Goal: Information Seeking & Learning: Learn about a topic

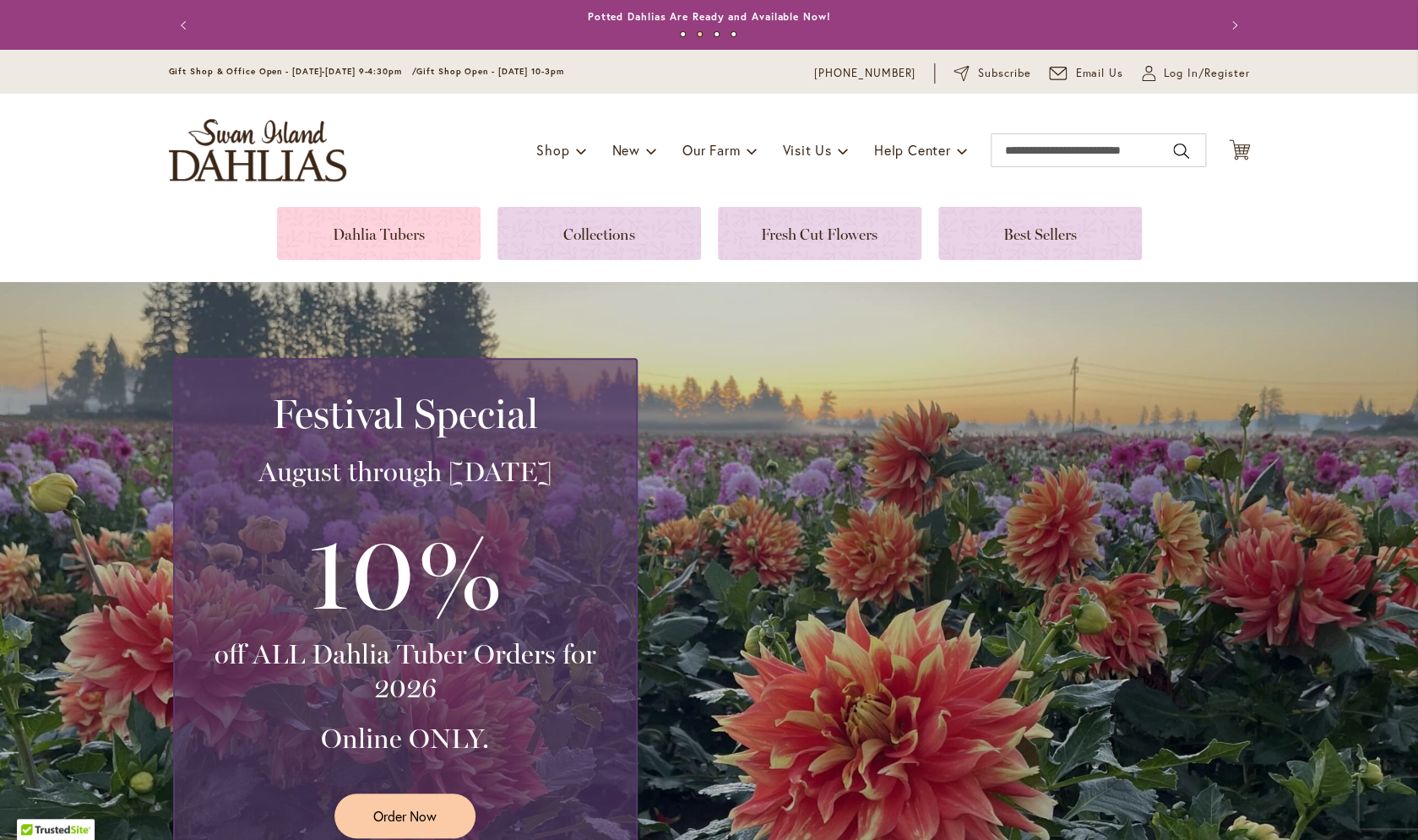
click at [375, 245] on link at bounding box center [379, 233] width 204 height 53
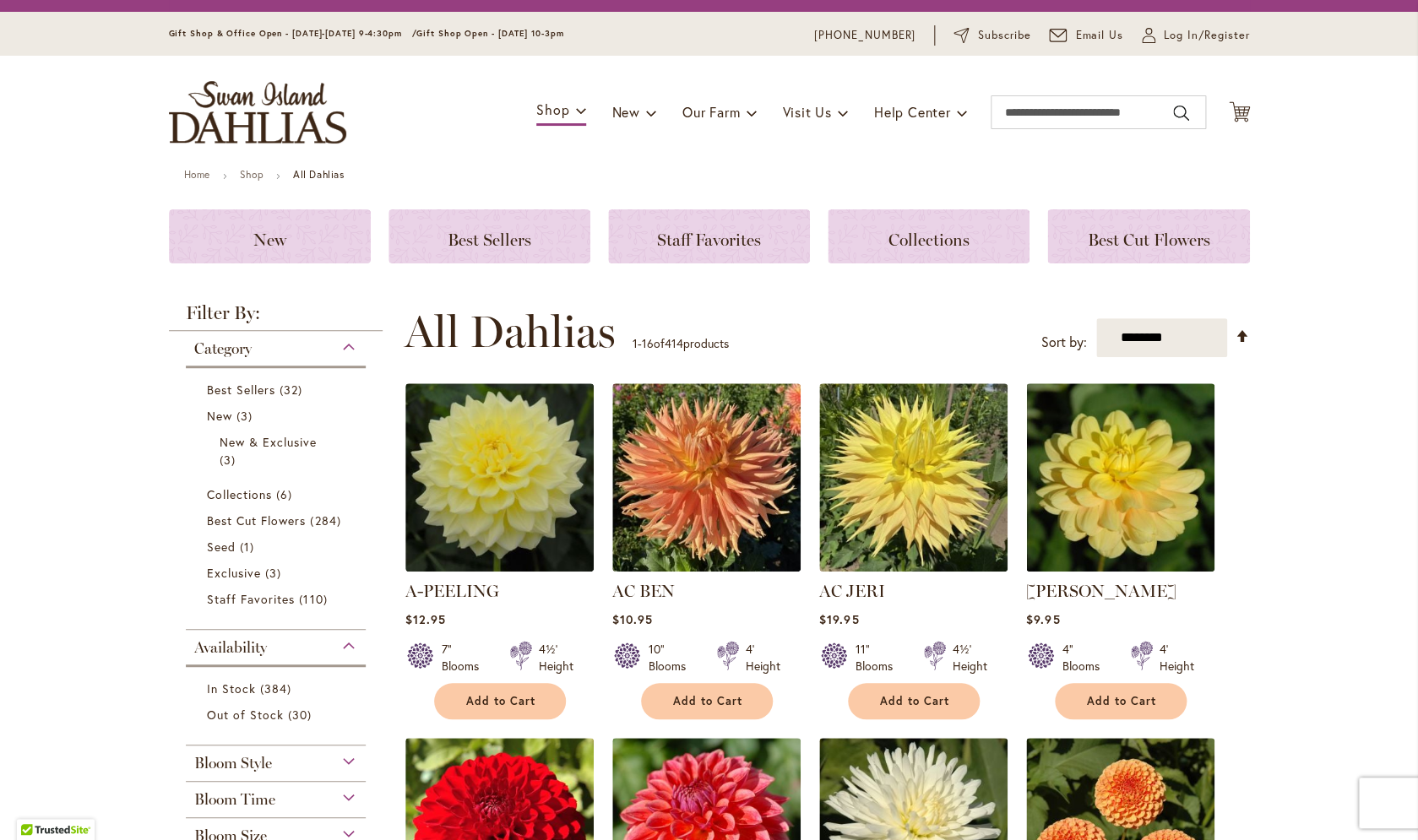
scroll to position [35, 0]
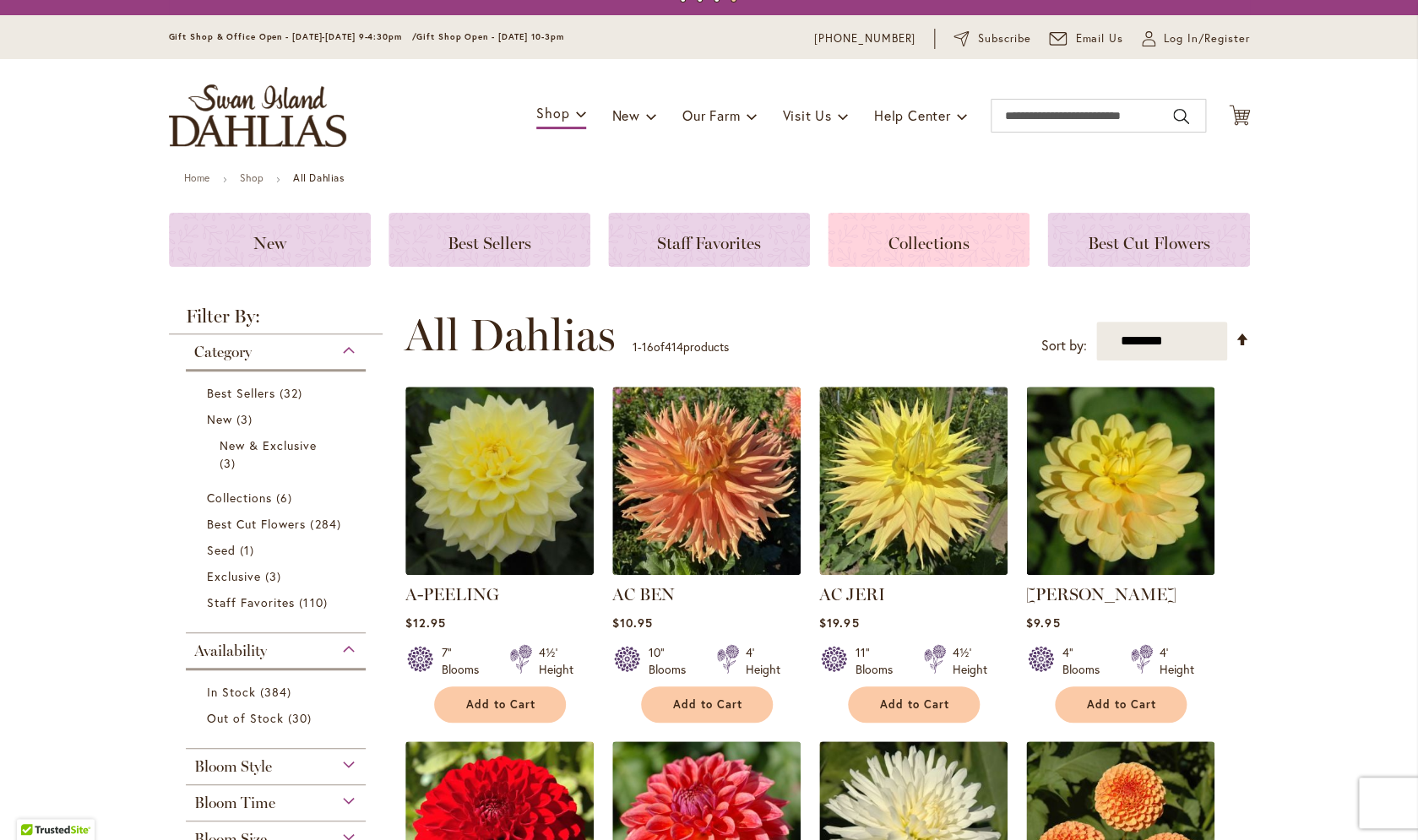
click at [885, 248] on h3 "Collections" at bounding box center [928, 240] width 161 height 18
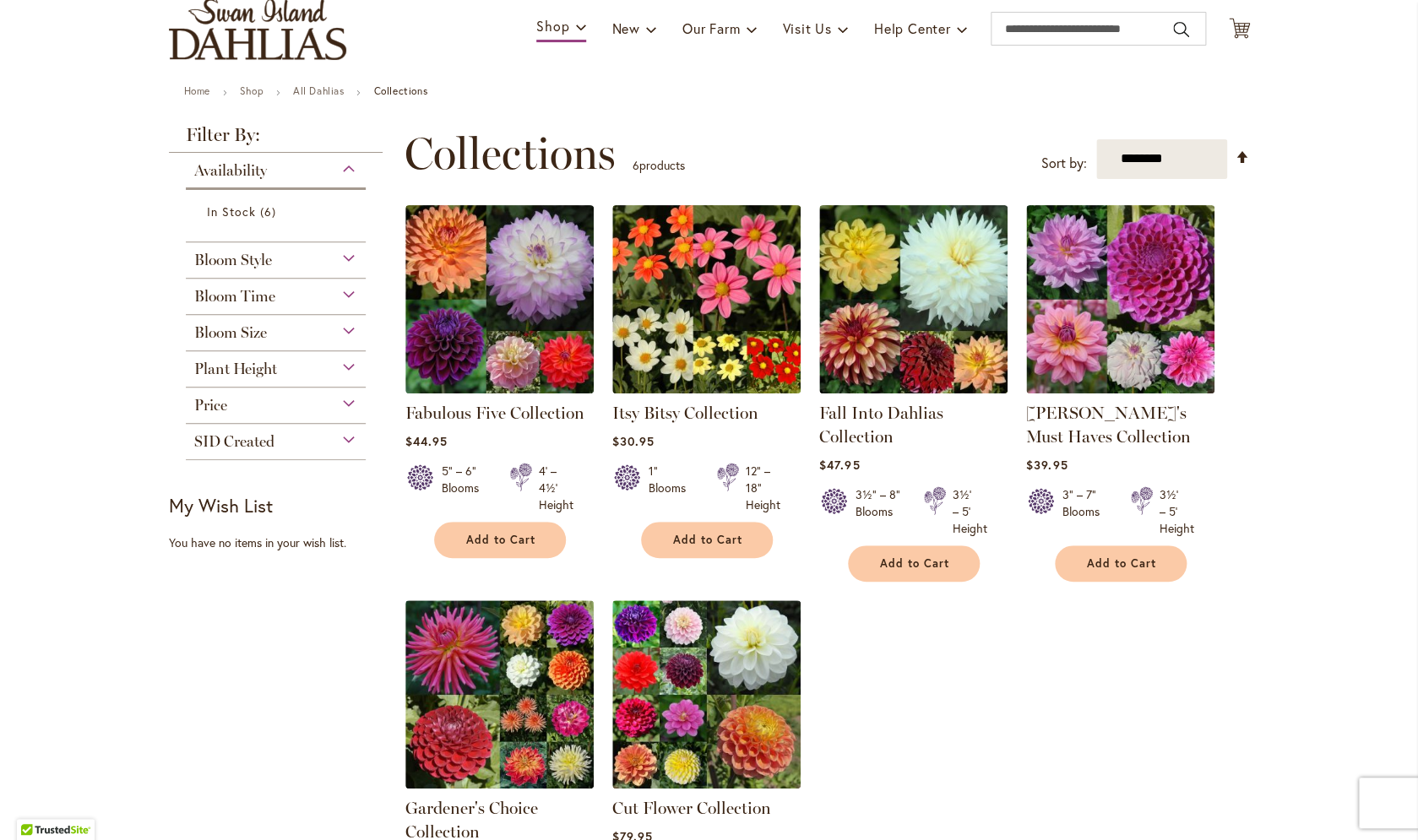
scroll to position [138, 0]
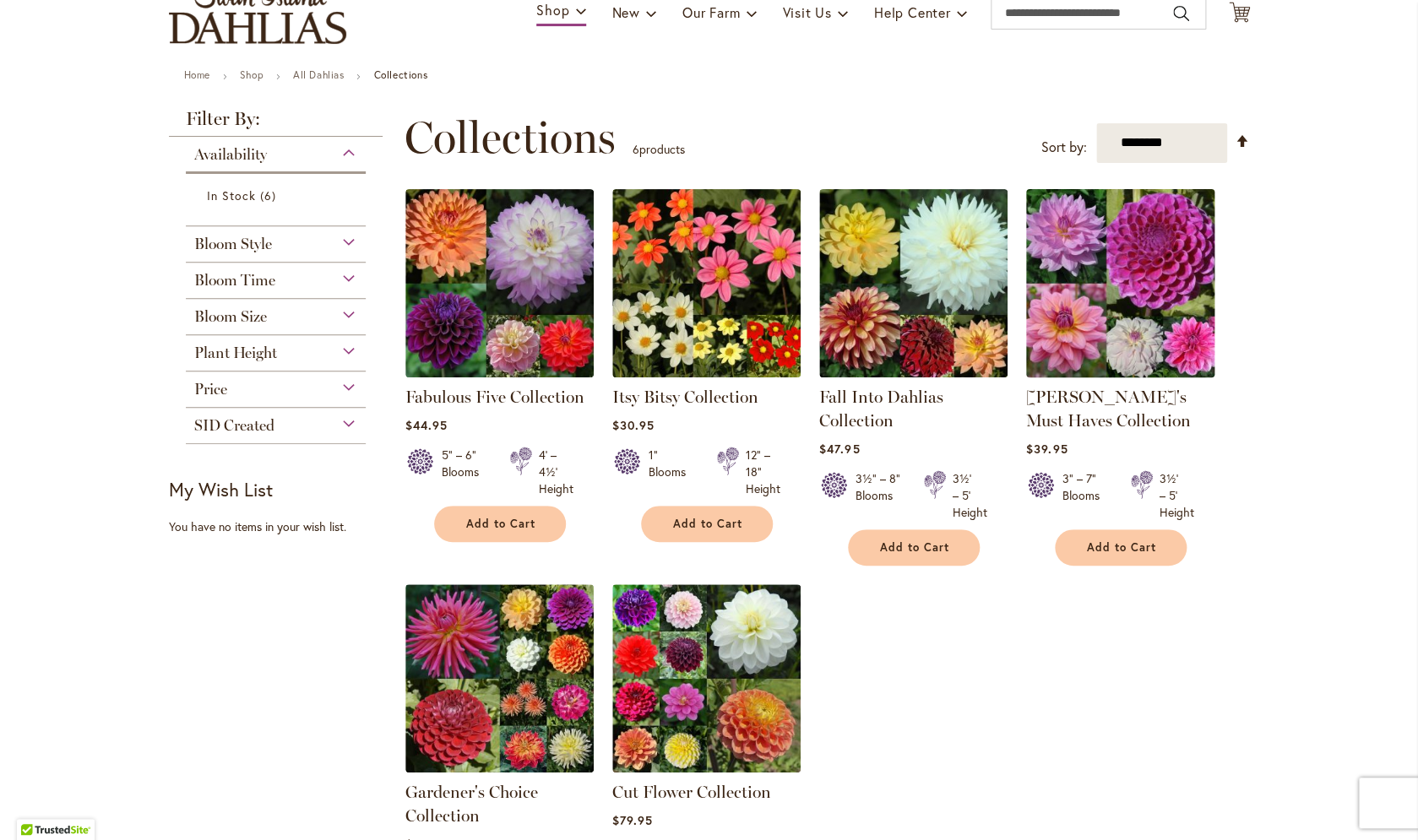
click at [1108, 261] on img at bounding box center [1120, 282] width 198 height 198
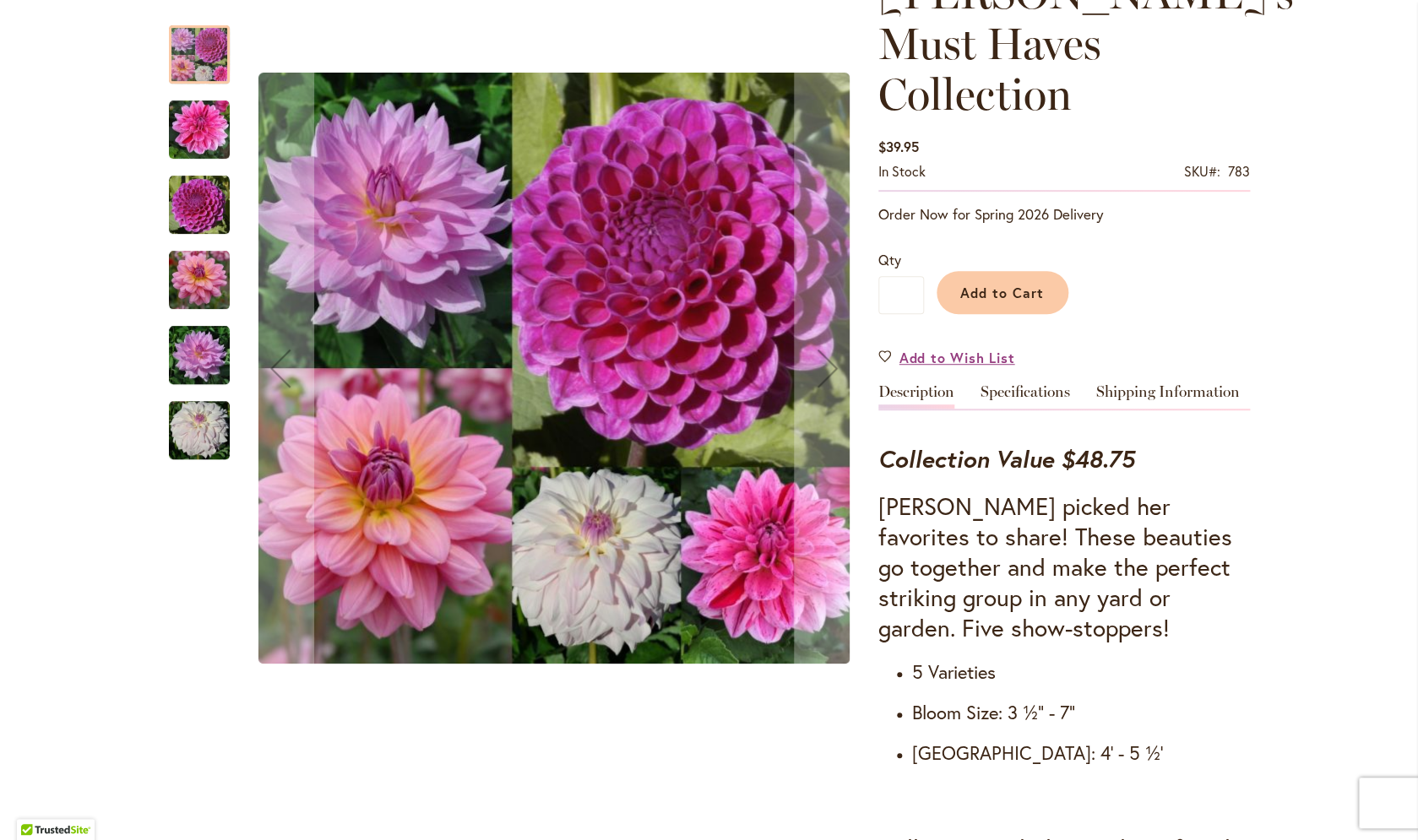
scroll to position [268, 0]
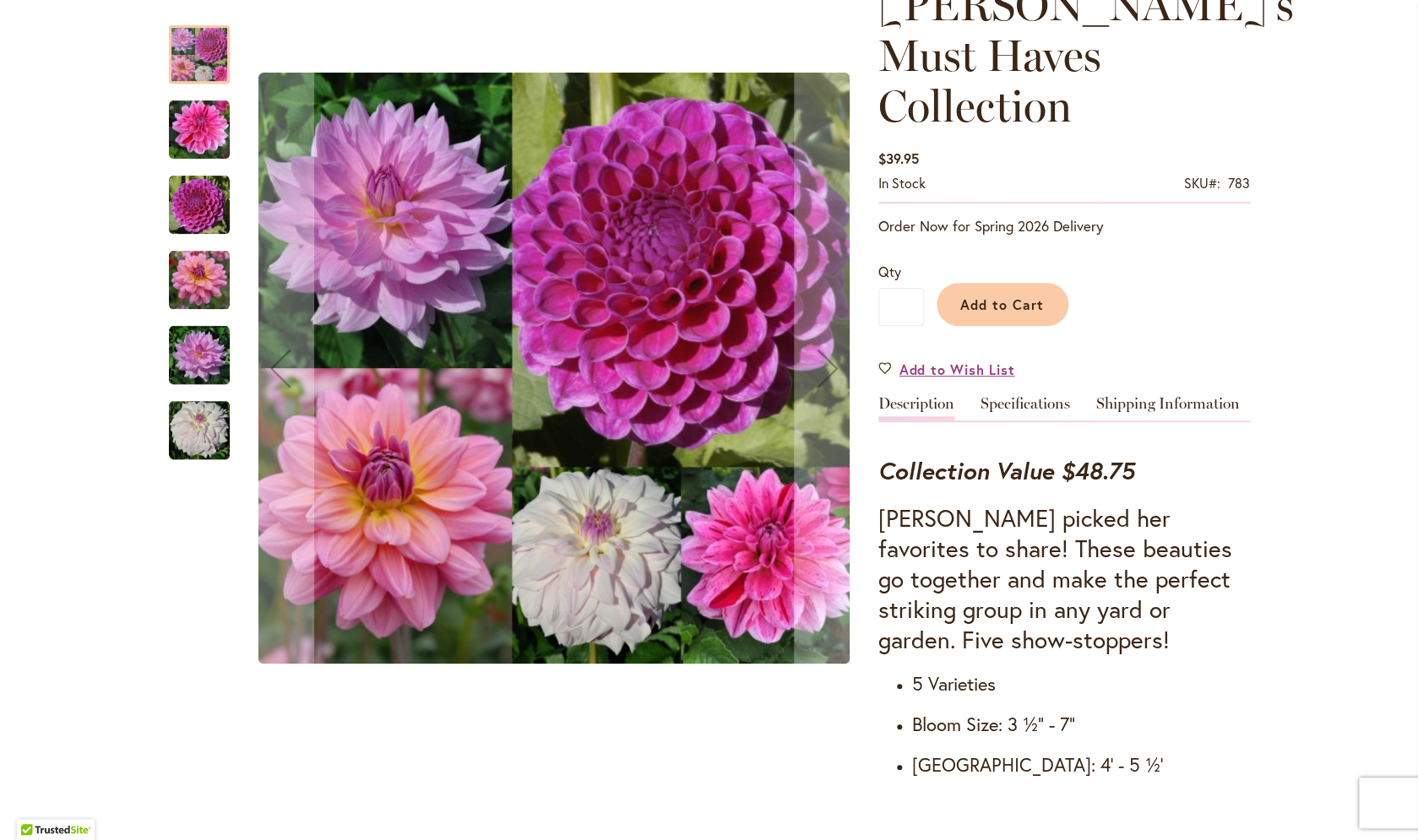
click at [208, 132] on img "CHA CHING" at bounding box center [200, 130] width 61 height 61
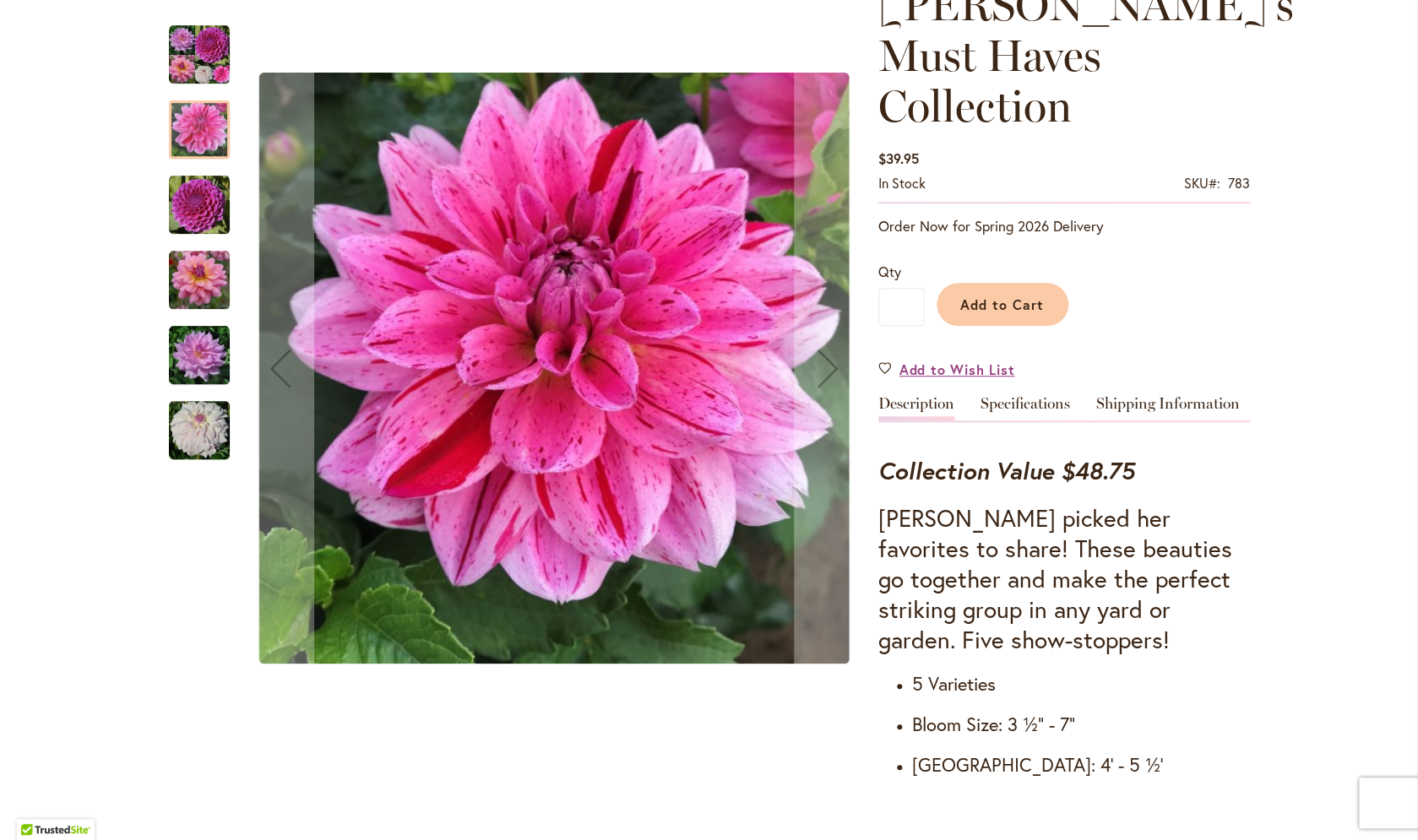
click at [210, 193] on img "NIJINSKI" at bounding box center [200, 206] width 61 height 61
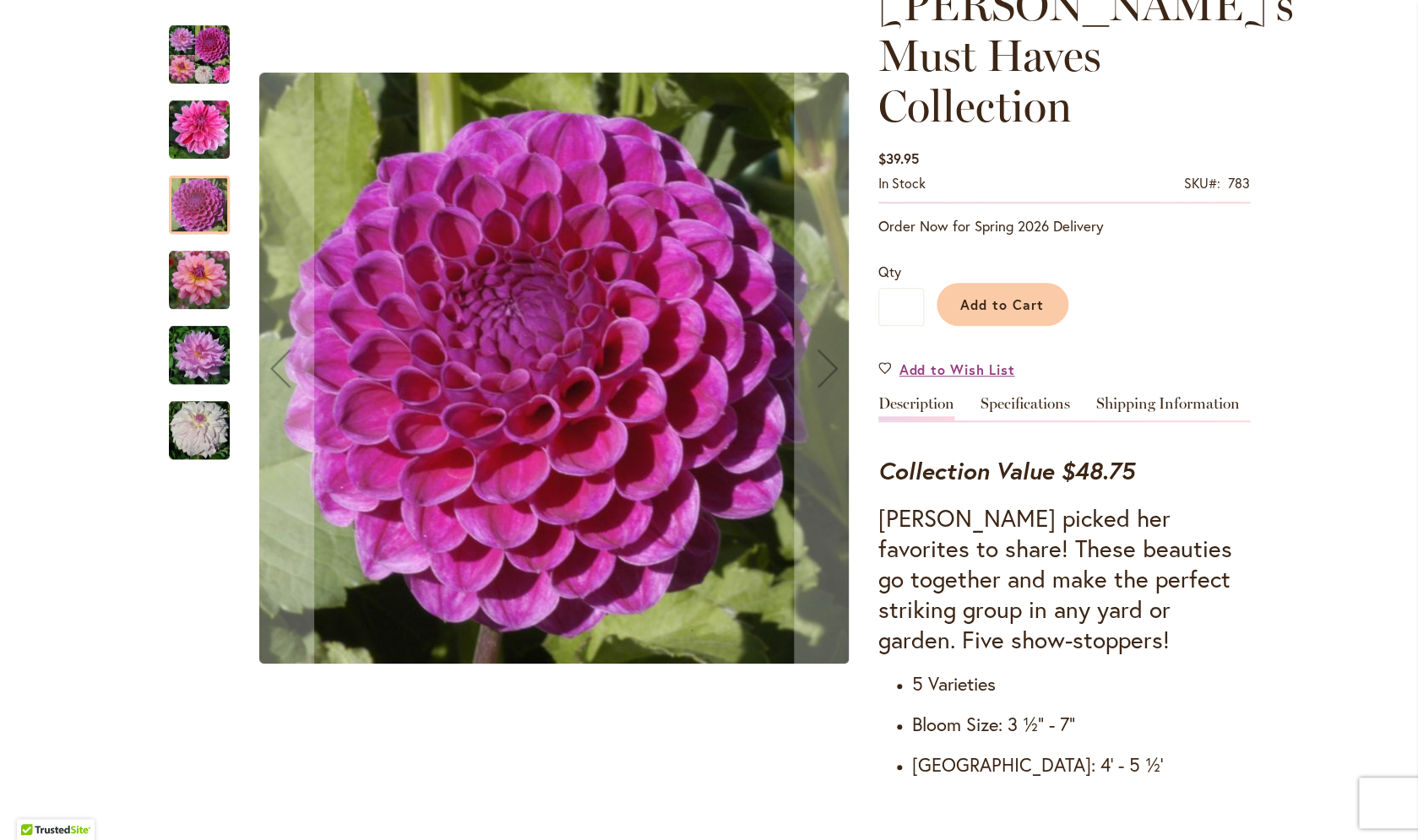
click at [213, 262] on img "SOUTERHN BELLE" at bounding box center [200, 281] width 61 height 61
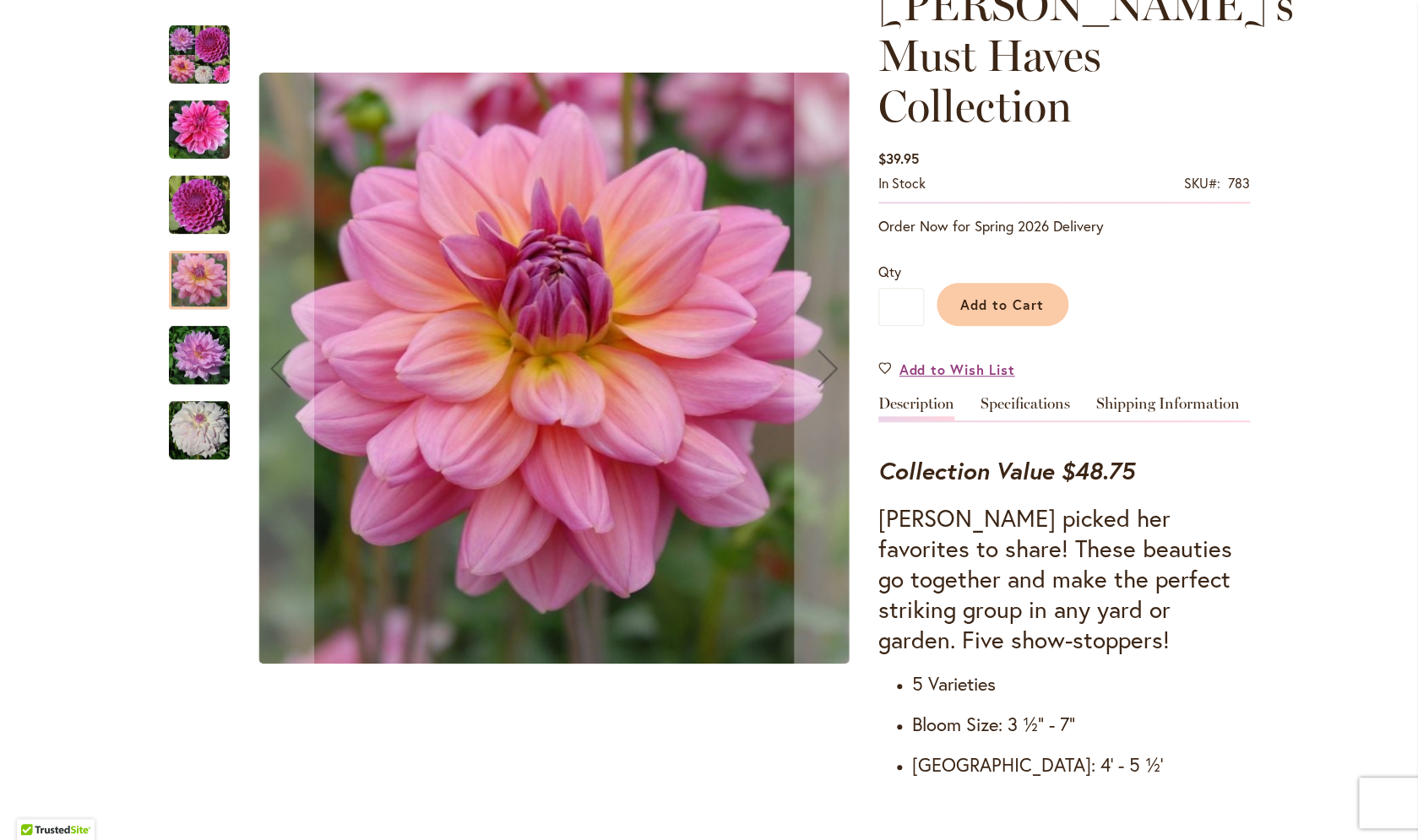
click at [204, 353] on img "UNICORN DREAMS" at bounding box center [200, 356] width 61 height 61
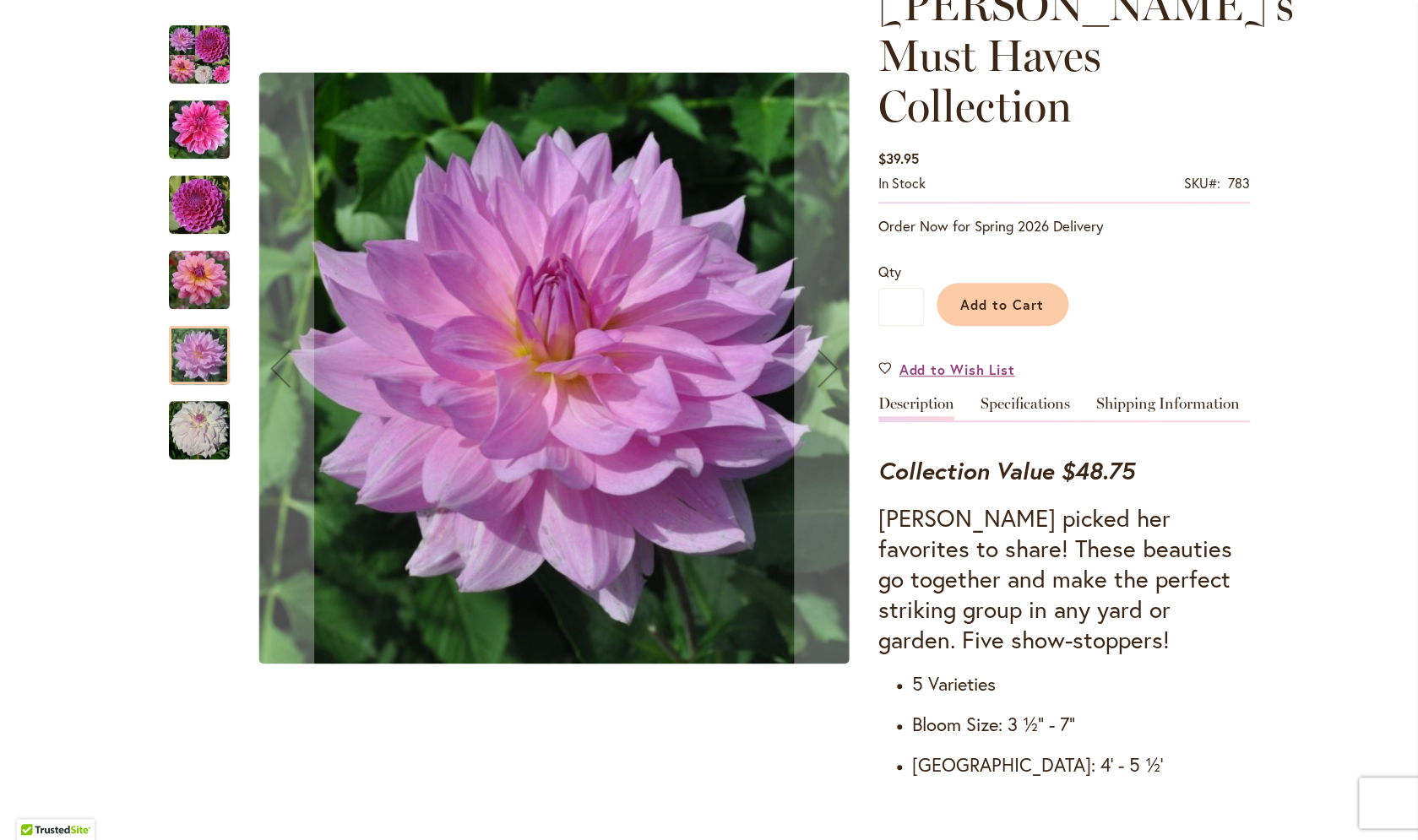
click at [204, 421] on img "WHO ME?" at bounding box center [200, 430] width 61 height 61
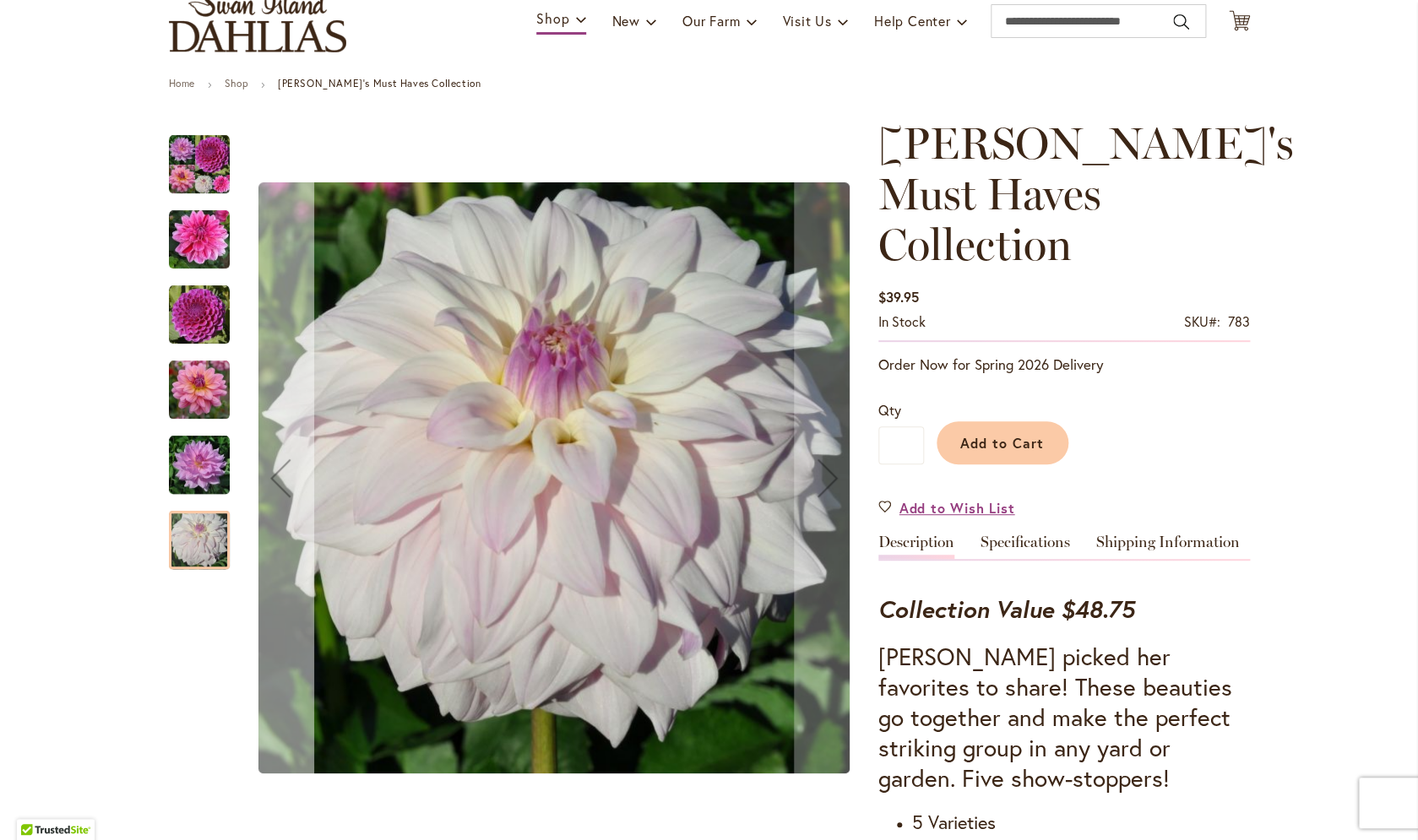
scroll to position [0, 0]
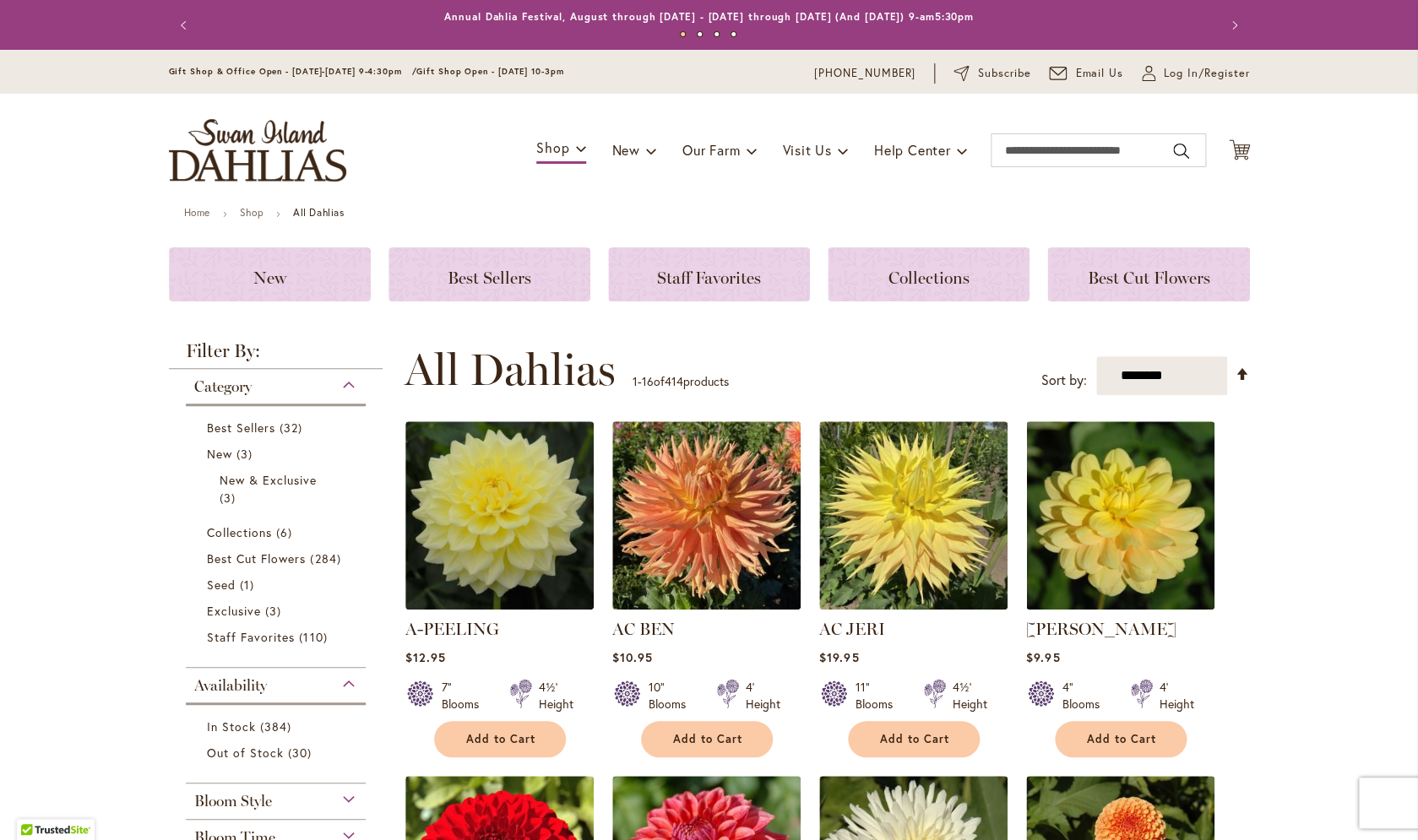
scroll to position [35, 0]
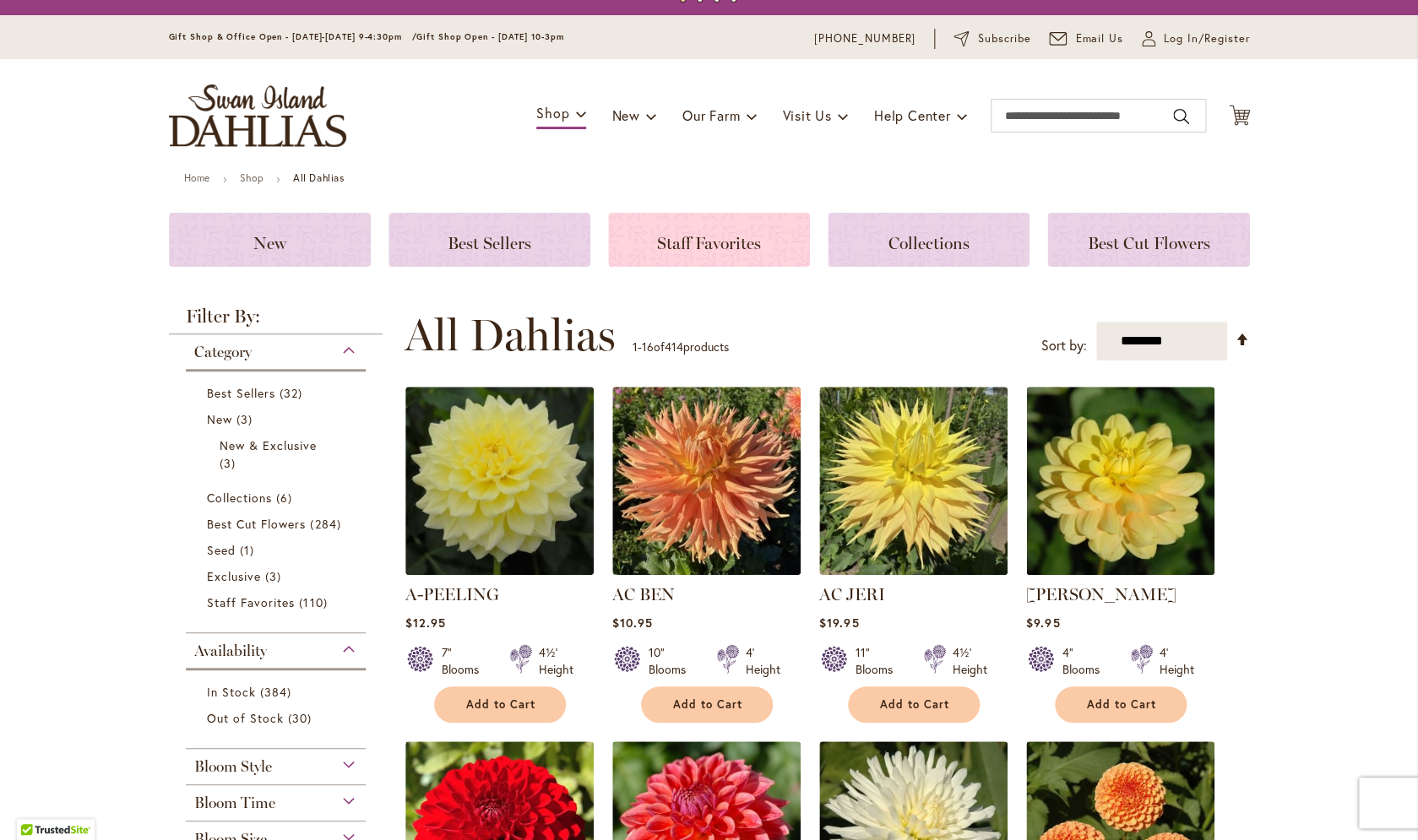
click at [690, 250] on span "Staff Favorites" at bounding box center [709, 242] width 104 height 20
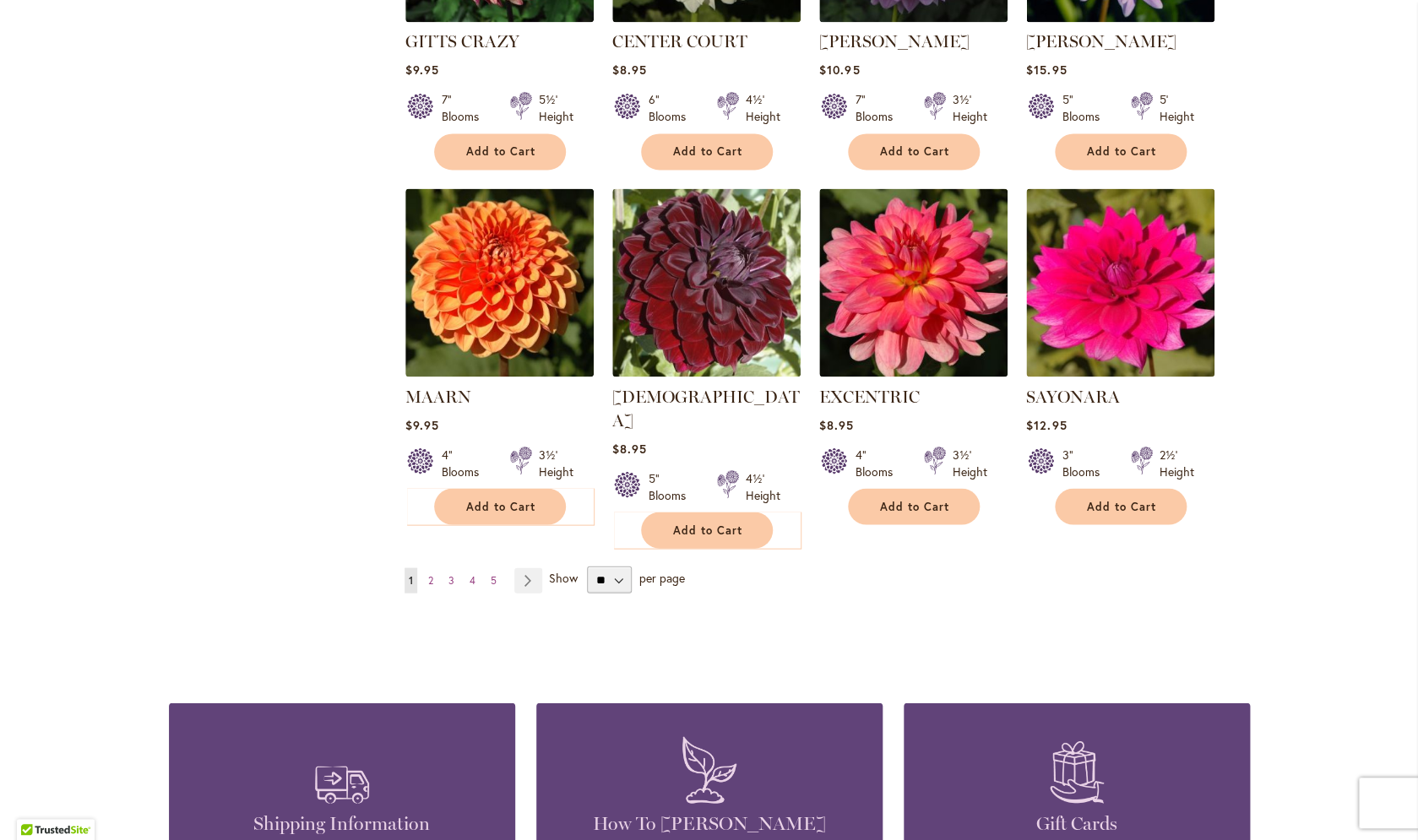
scroll to position [1233, 0]
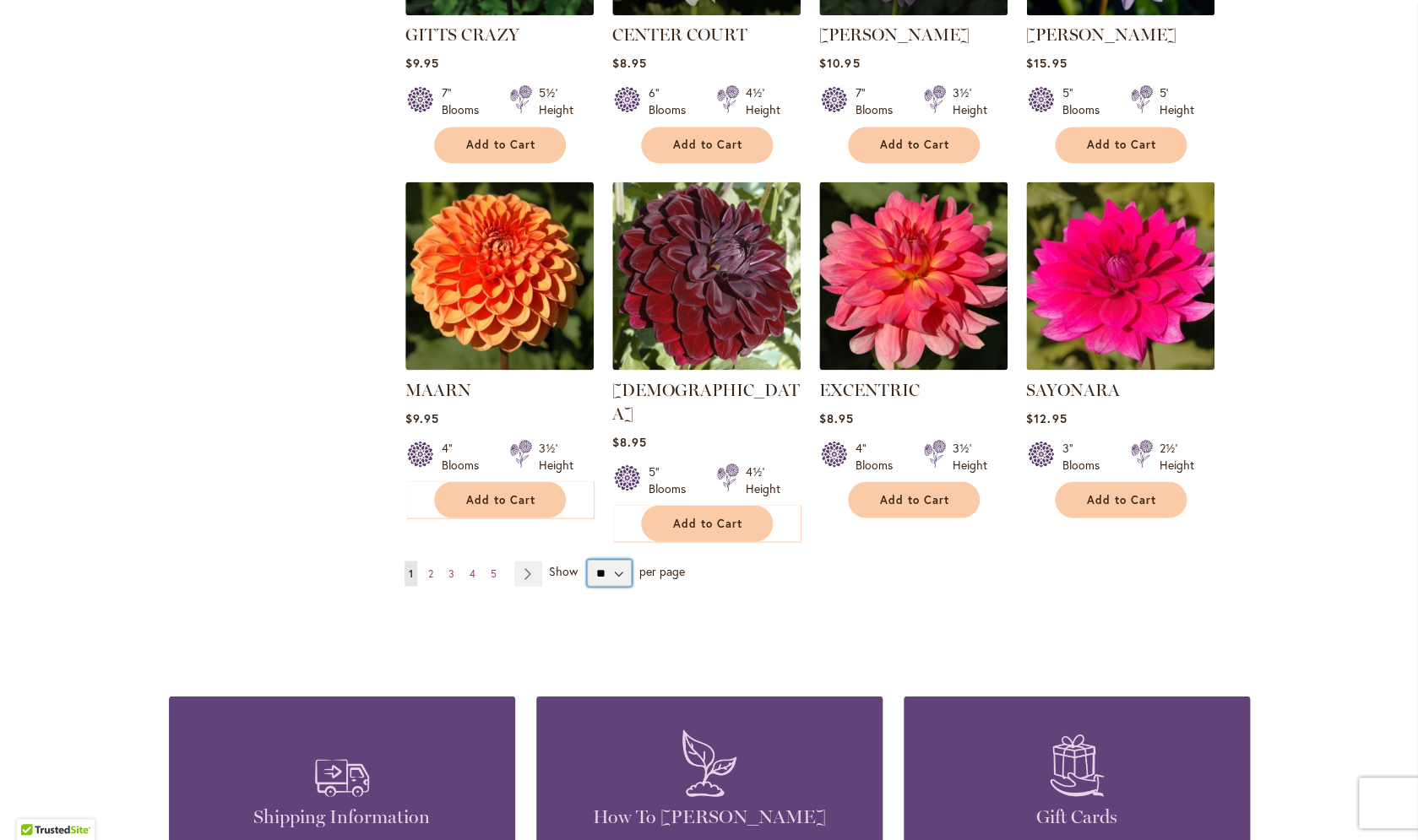
click at [619, 559] on select "** ** ** **" at bounding box center [609, 572] width 44 height 27
select select "**"
click option "**" at bounding box center [0, 0] width 0 height 0
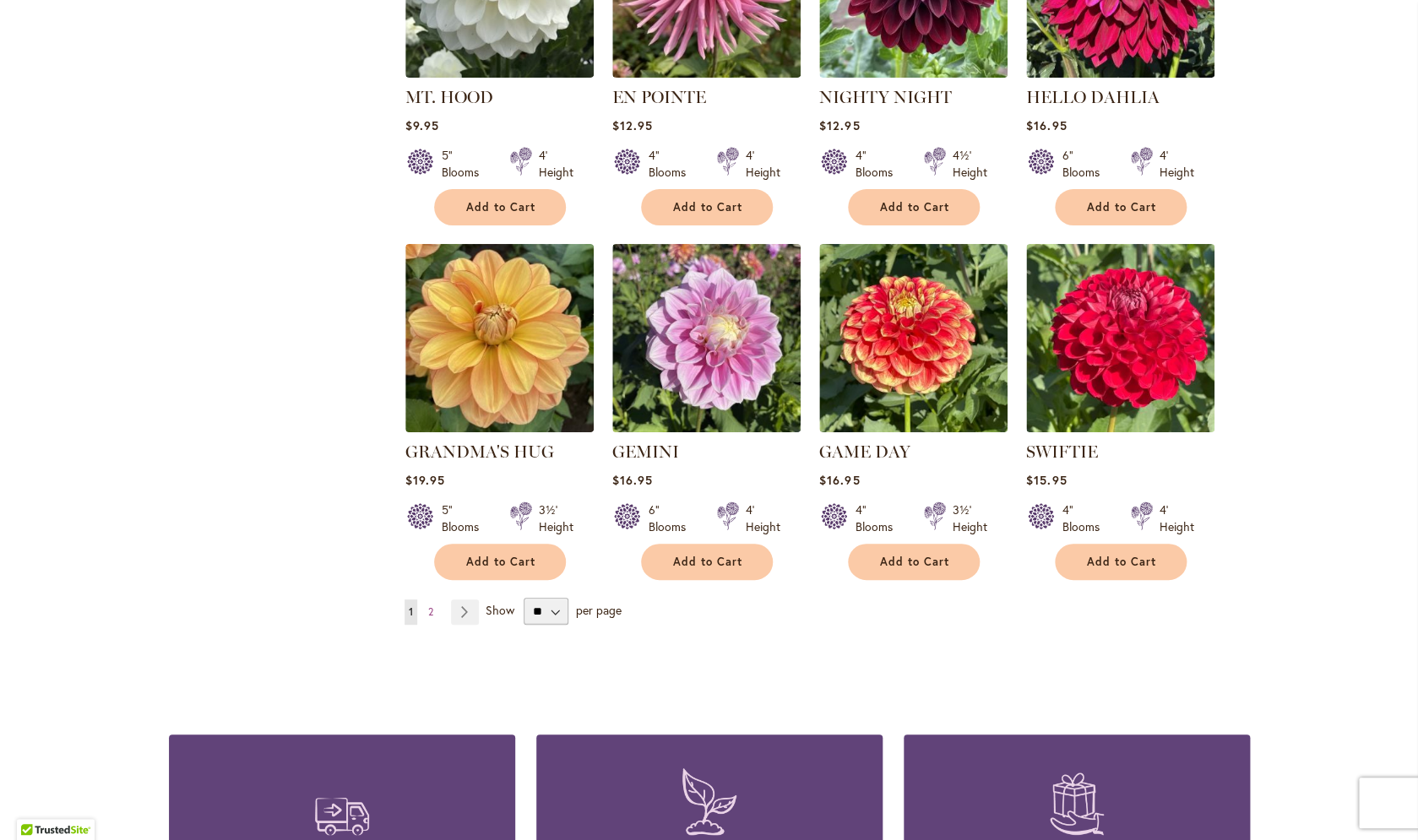
scroll to position [5526, 0]
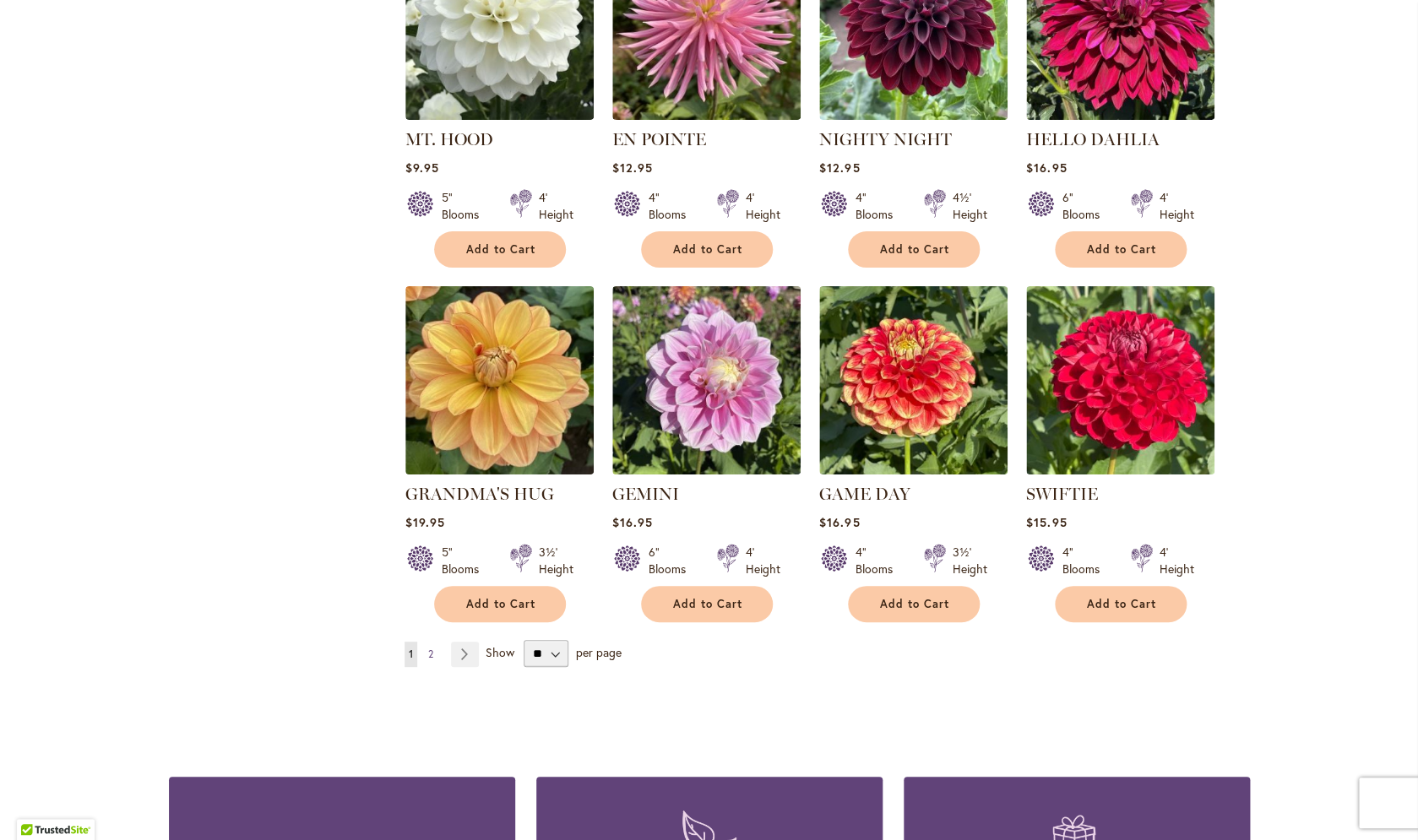
click at [431, 647] on span "2" at bounding box center [431, 654] width 5 height 13
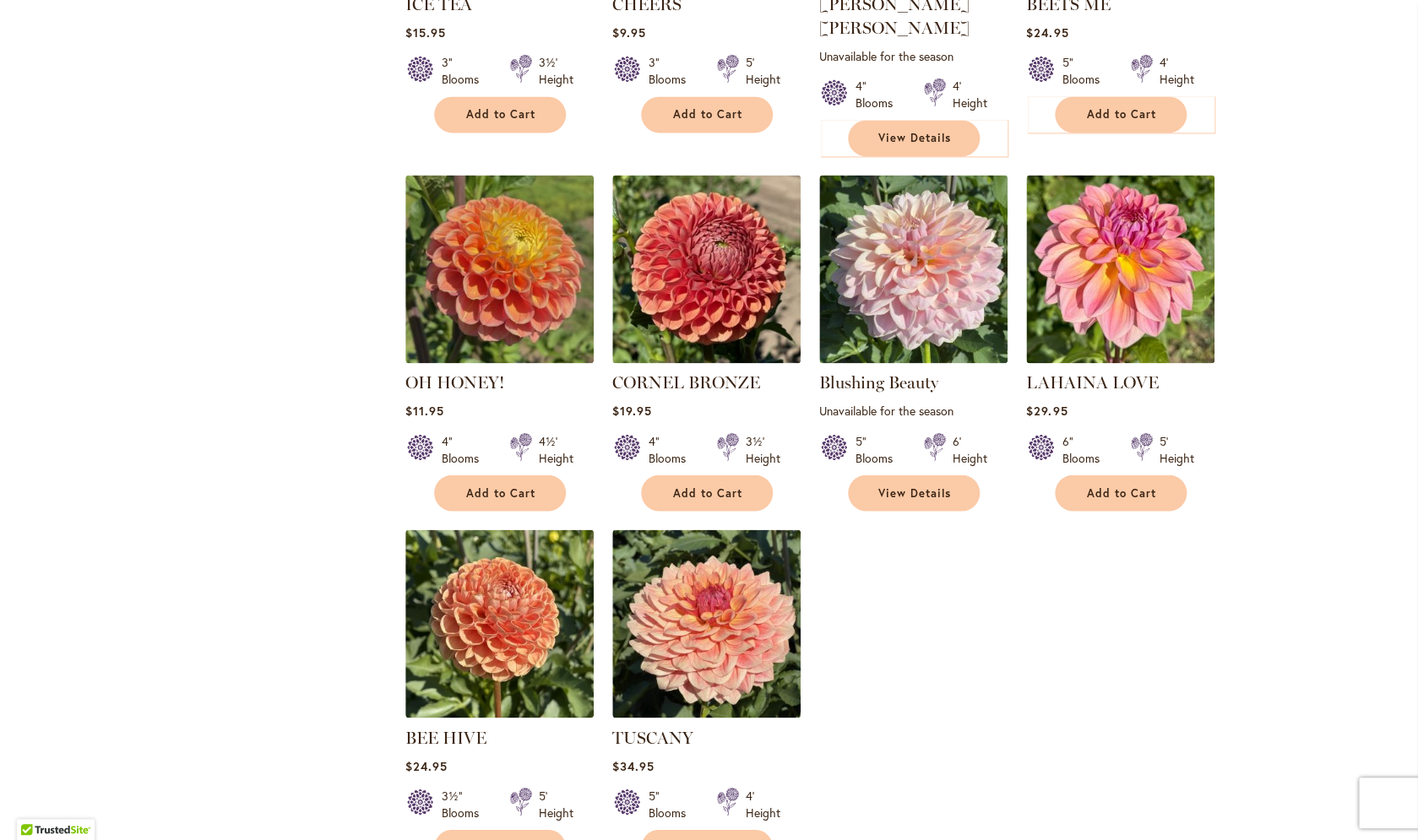
scroll to position [3818, 0]
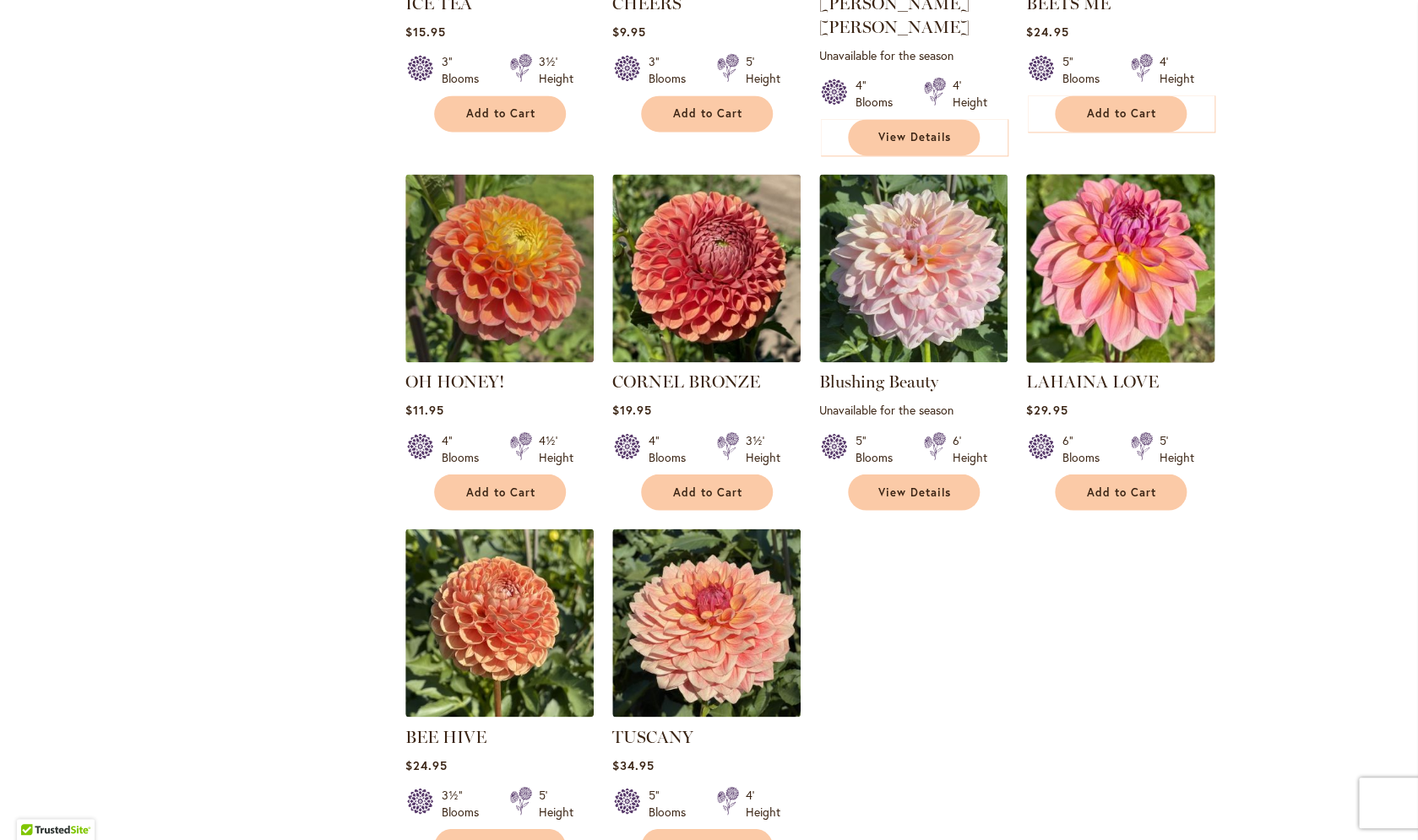
click at [1111, 181] on img at bounding box center [1120, 268] width 198 height 198
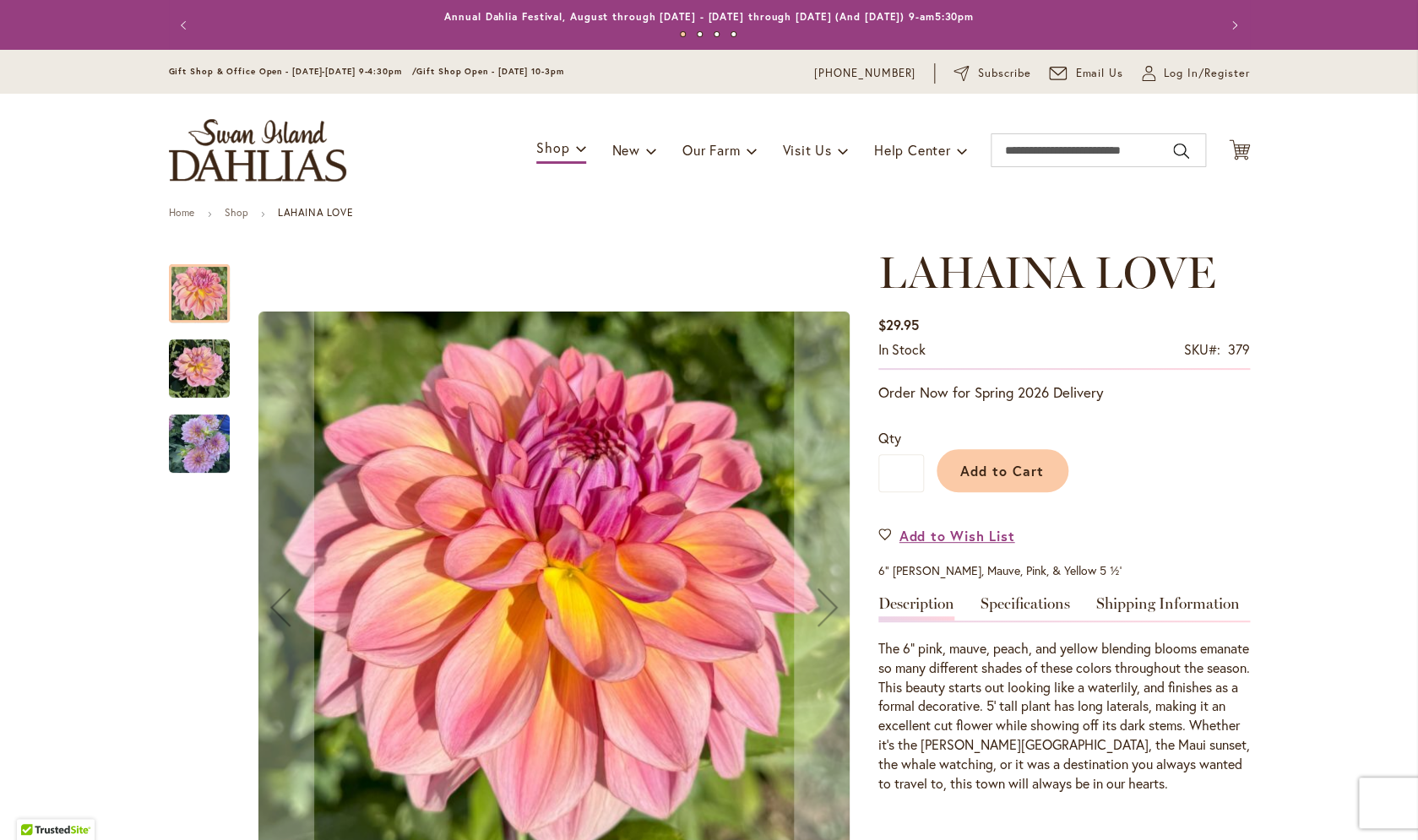
click at [200, 356] on img "LAHAINA LOVE" at bounding box center [200, 369] width 61 height 61
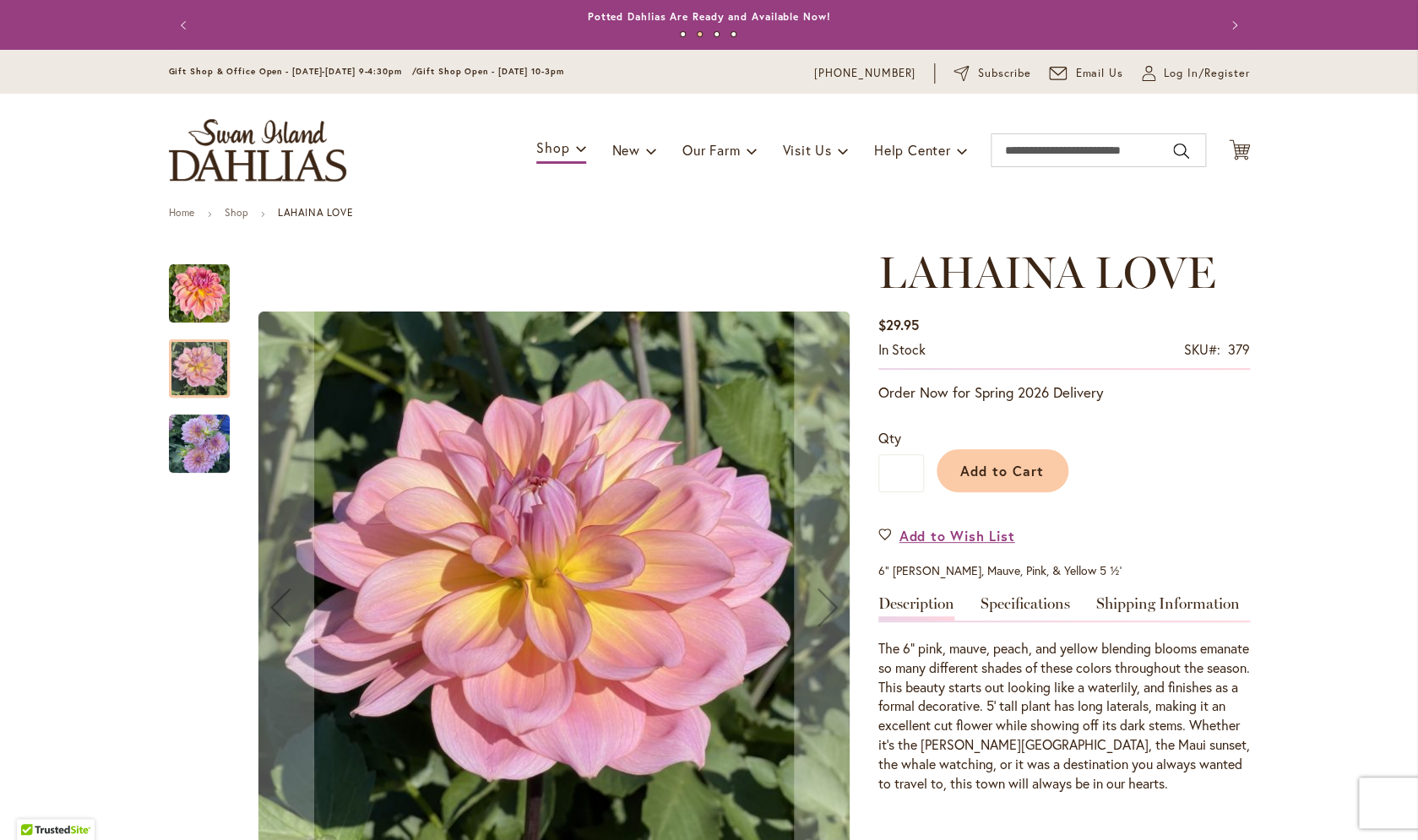
click at [204, 298] on img "LAHAINA LOVE" at bounding box center [200, 294] width 61 height 61
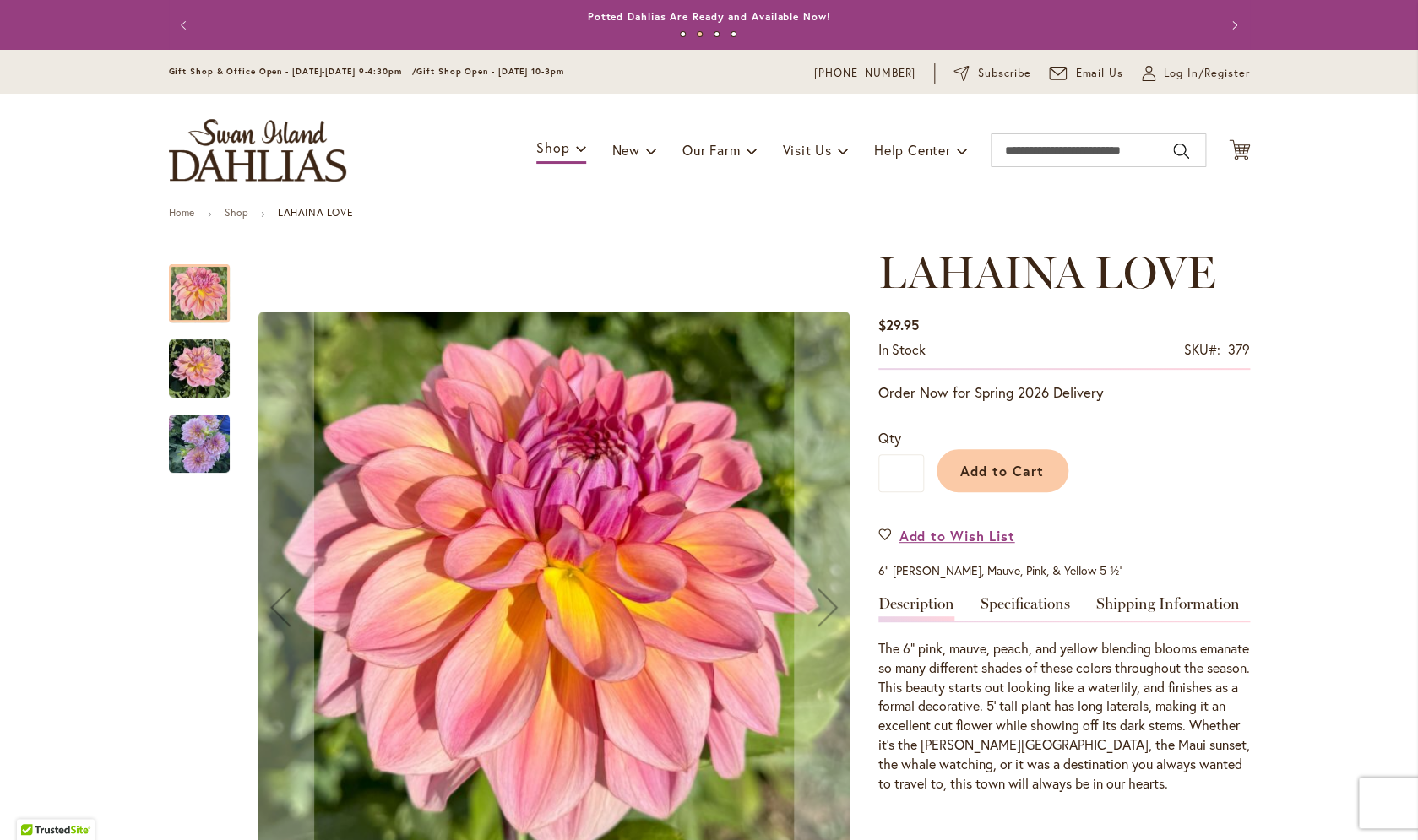
click at [210, 375] on img "LAHAINA LOVE" at bounding box center [200, 369] width 61 height 61
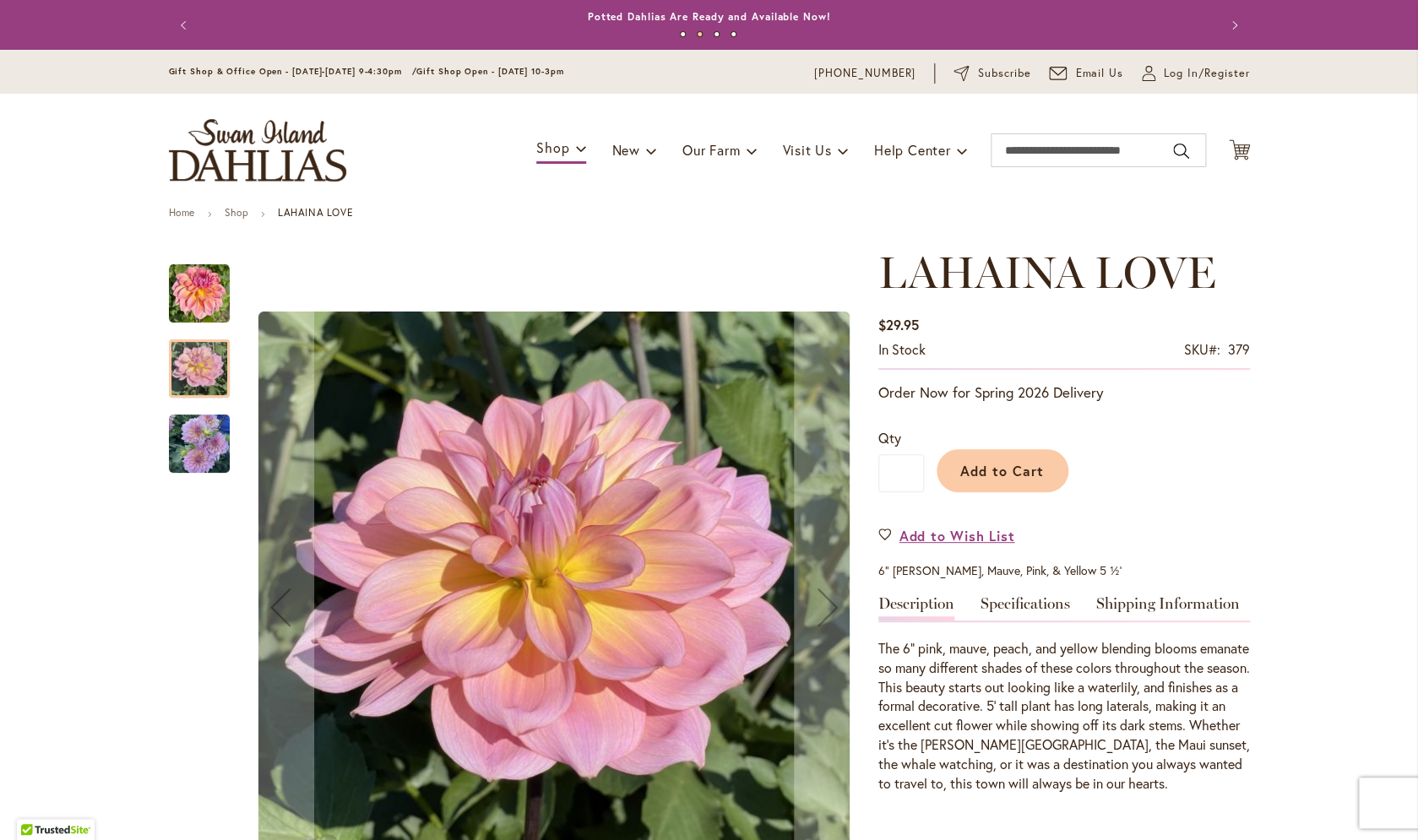
click at [197, 457] on img "LAHAINA LOVE" at bounding box center [200, 444] width 61 height 64
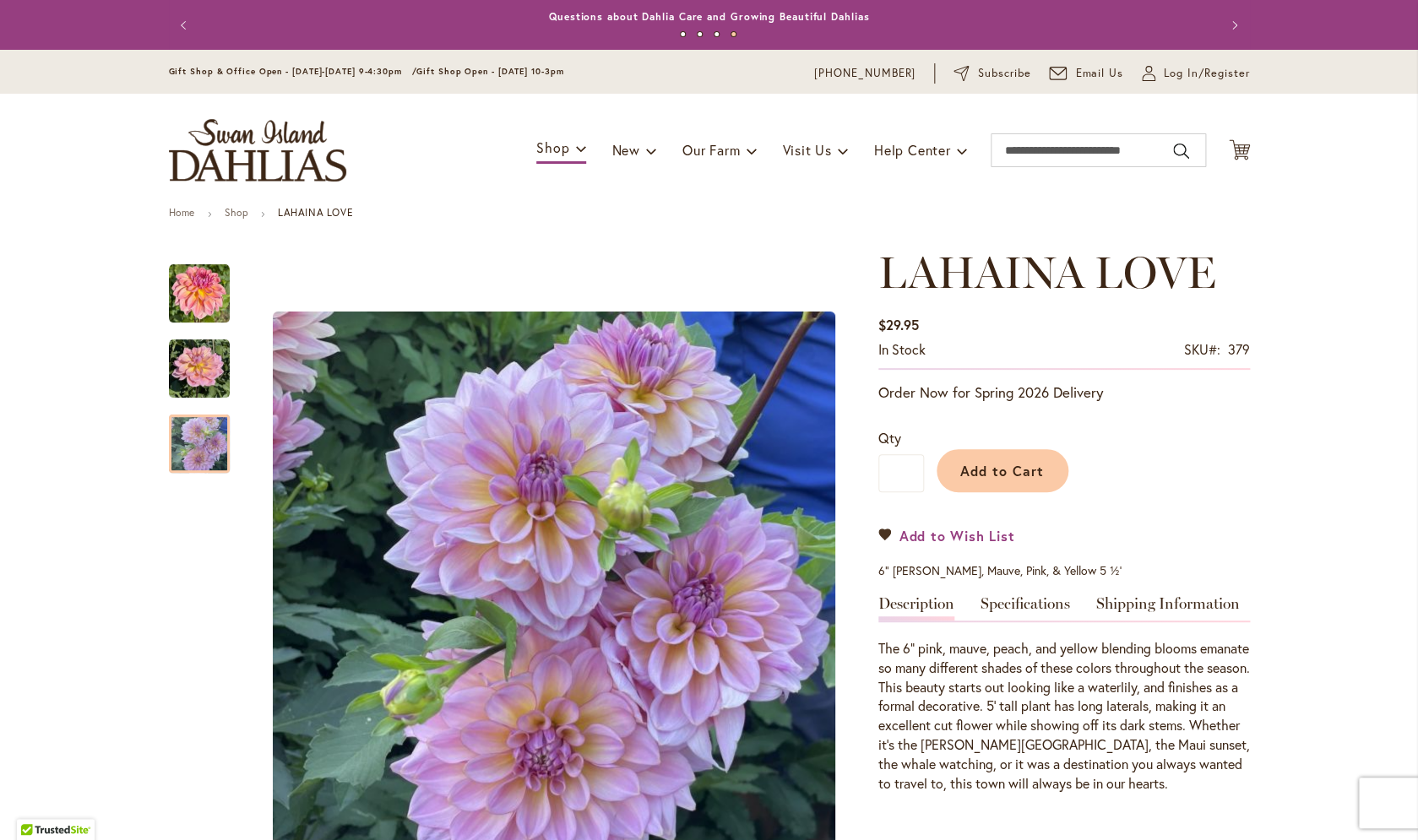
click at [891, 528] on link "Add to Wish List" at bounding box center [946, 536] width 137 height 19
click at [1024, 610] on link "Specifications" at bounding box center [1025, 608] width 90 height 24
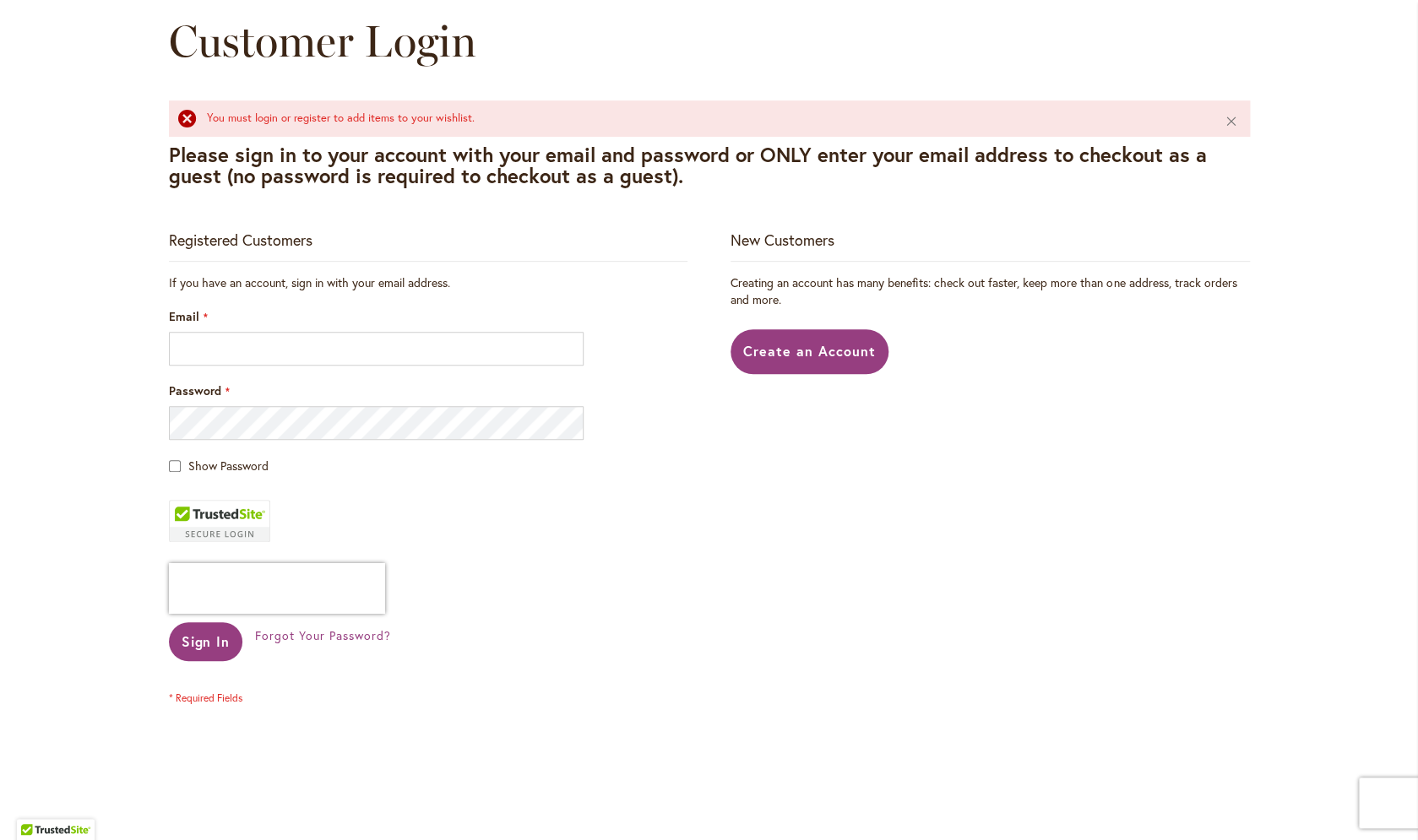
scroll to position [205, 0]
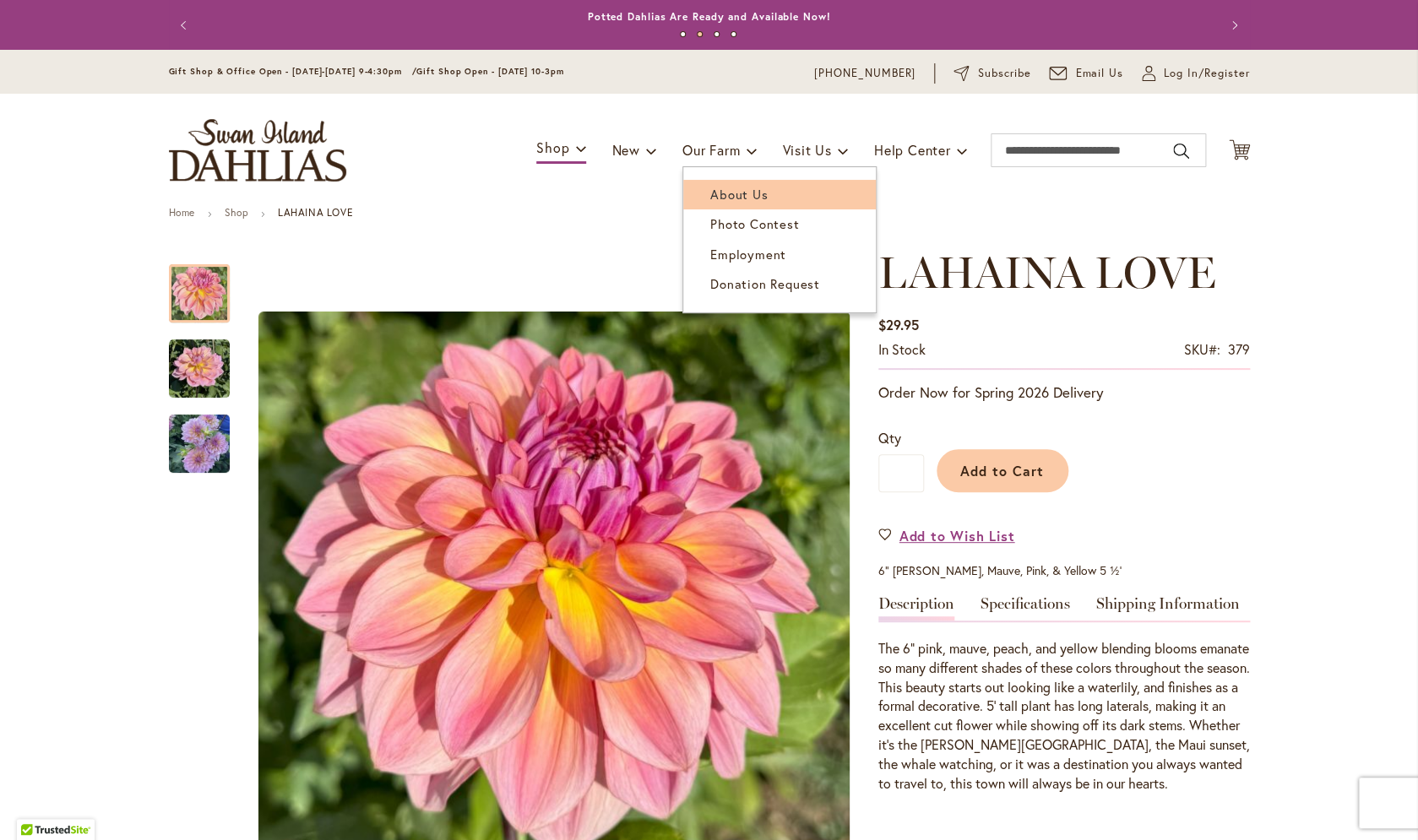
click at [712, 206] on link "About Us" at bounding box center [779, 194] width 193 height 30
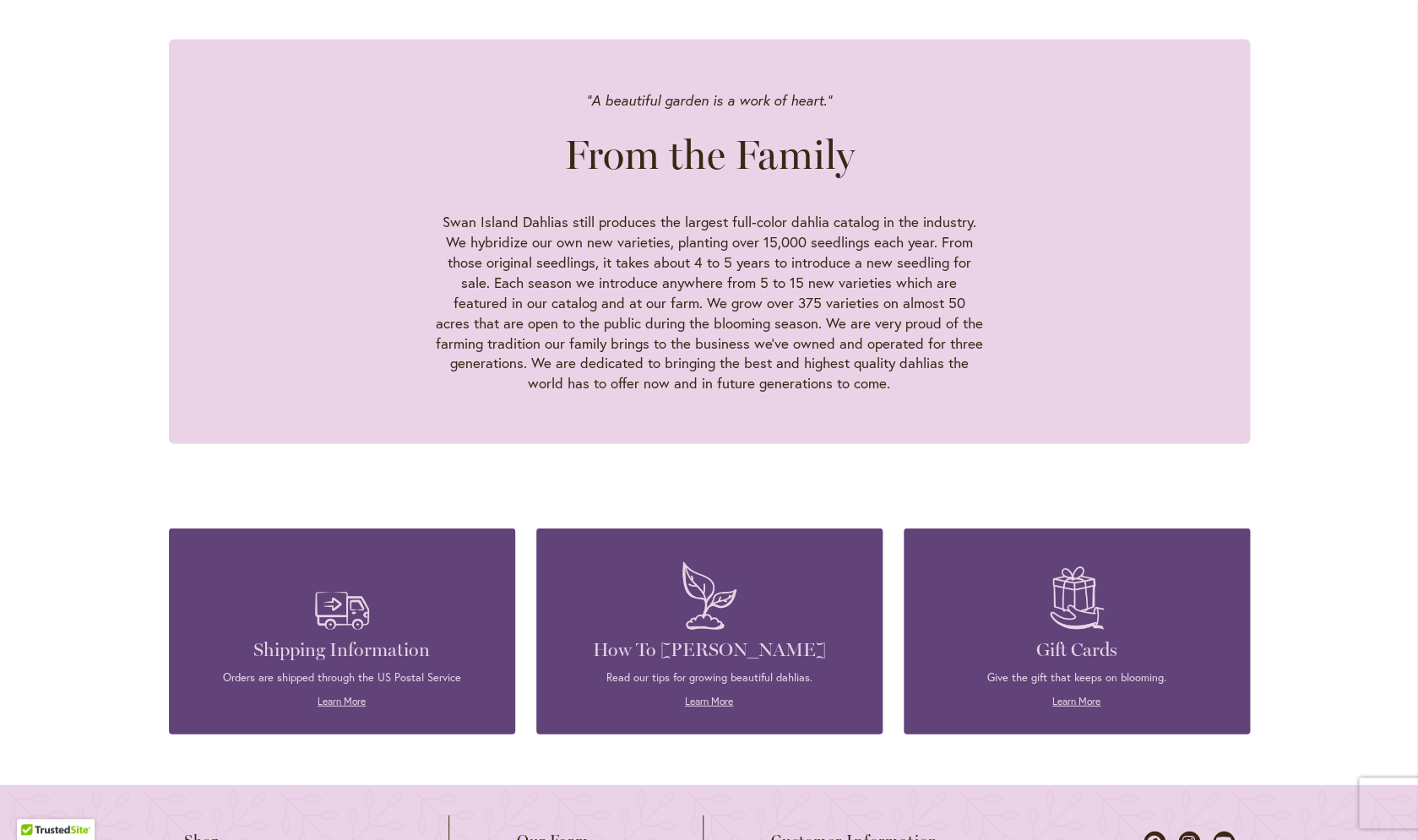
scroll to position [1502, 0]
click at [679, 553] on img at bounding box center [709, 595] width 71 height 84
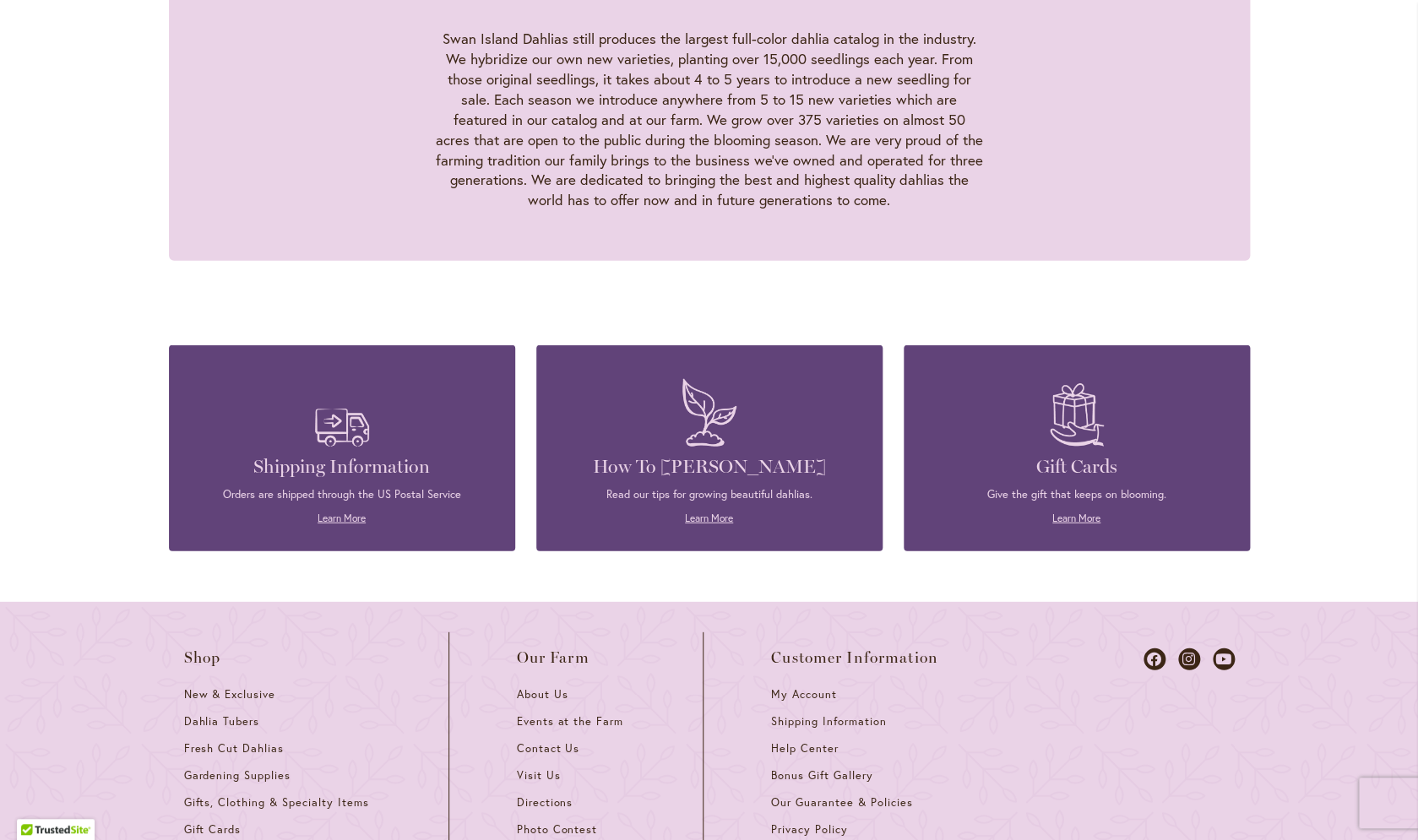
scroll to position [1688, 0]
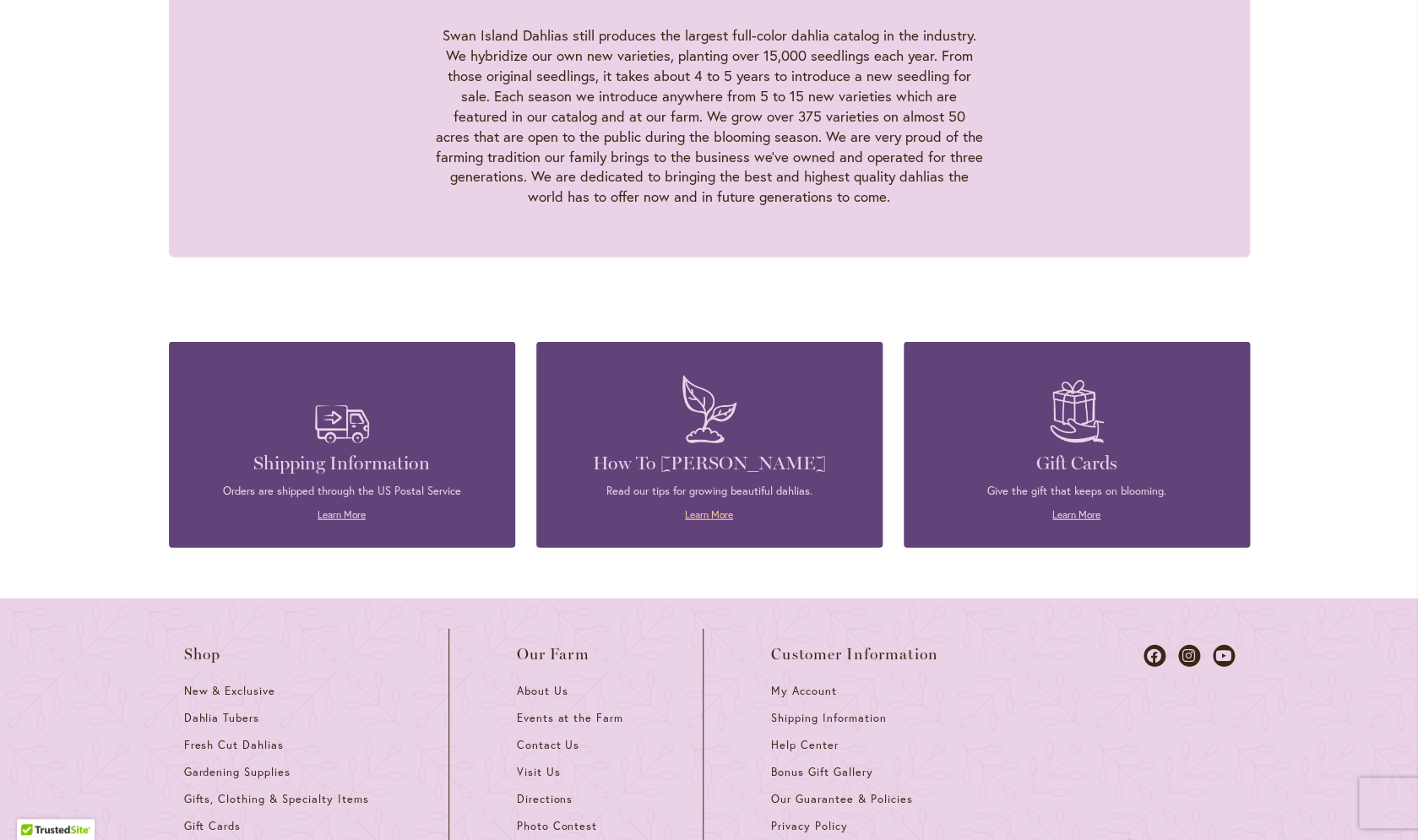
click at [715, 508] on link "Learn More" at bounding box center [709, 514] width 48 height 13
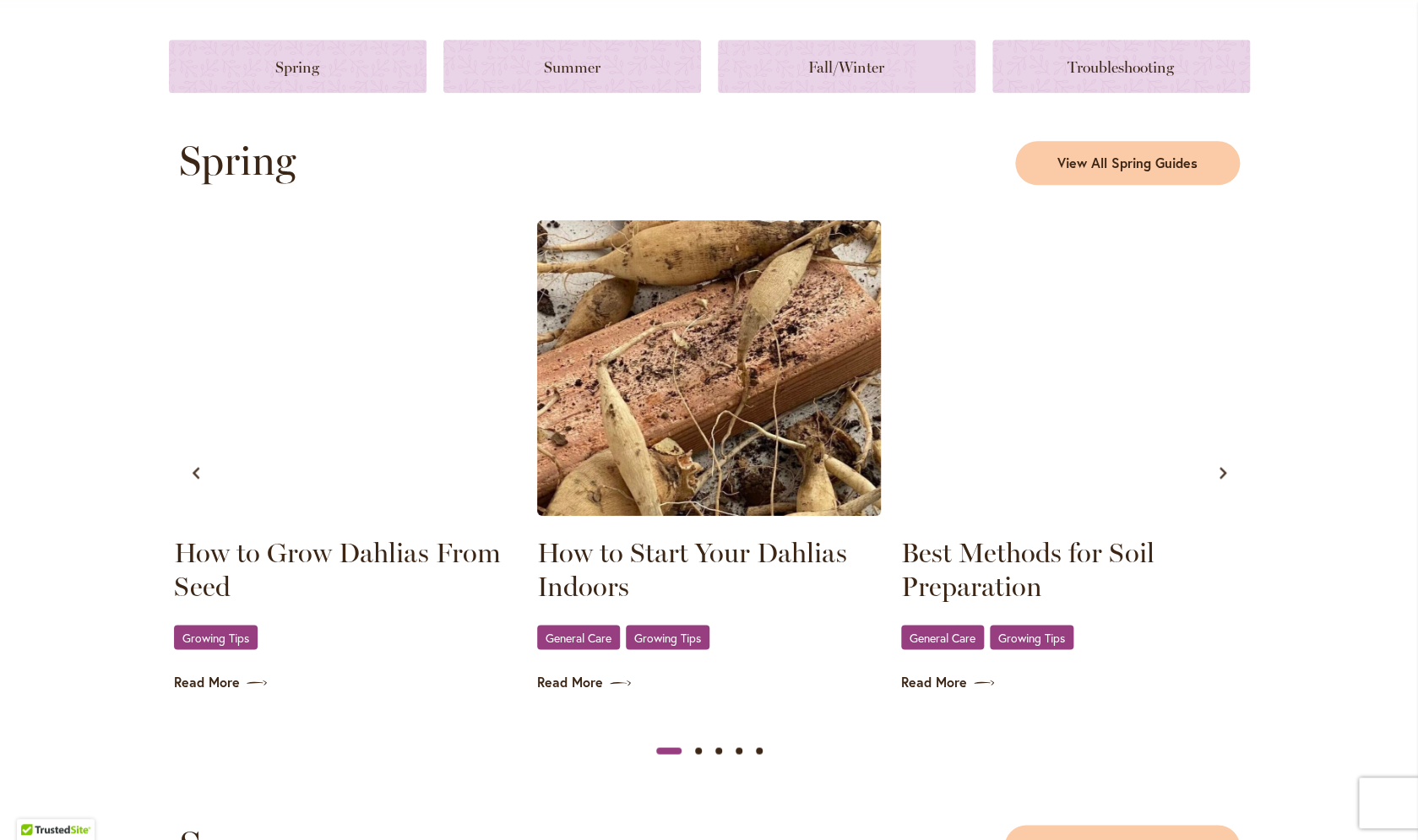
scroll to position [803, 0]
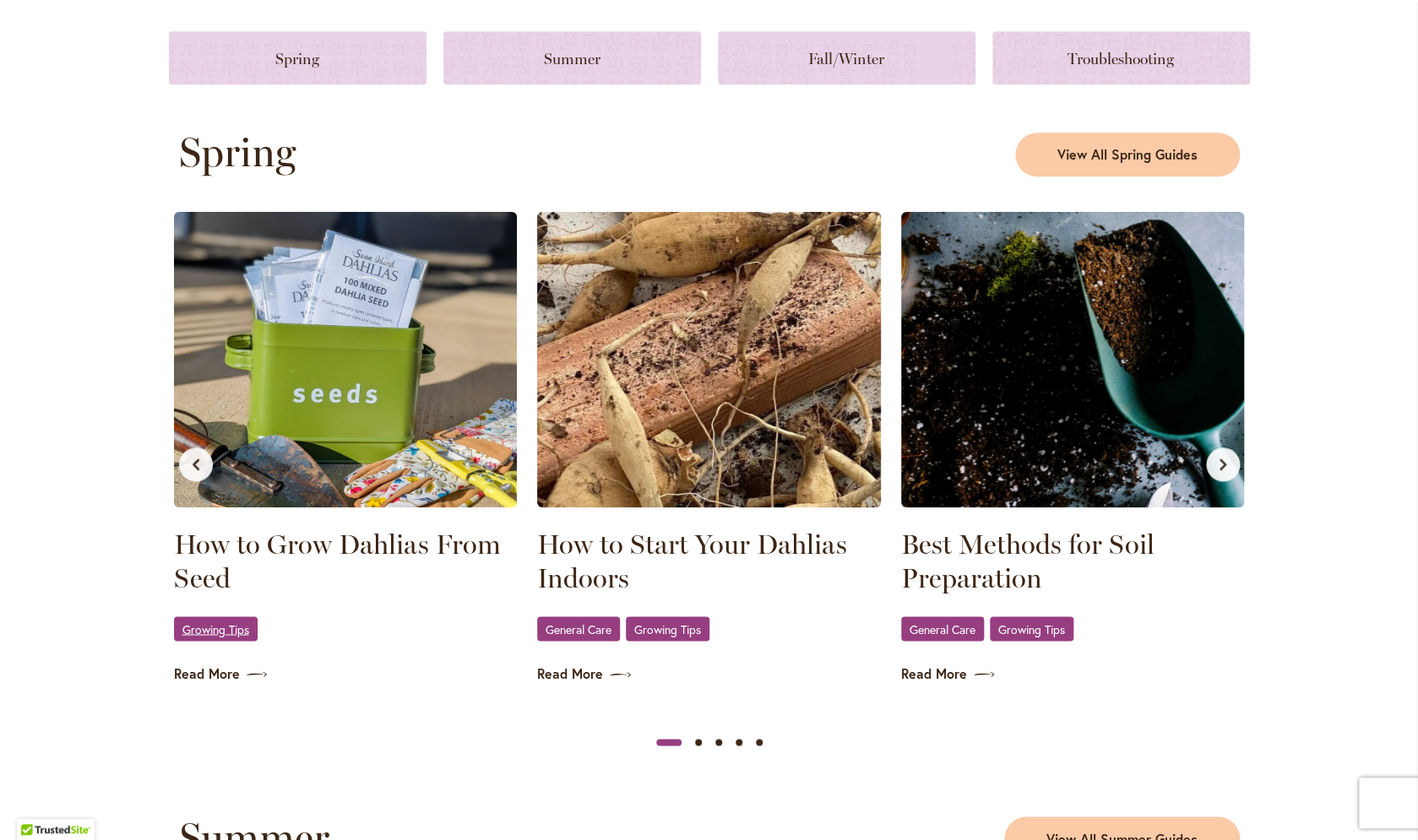
click at [243, 641] on link "Growing Tips" at bounding box center [216, 628] width 84 height 24
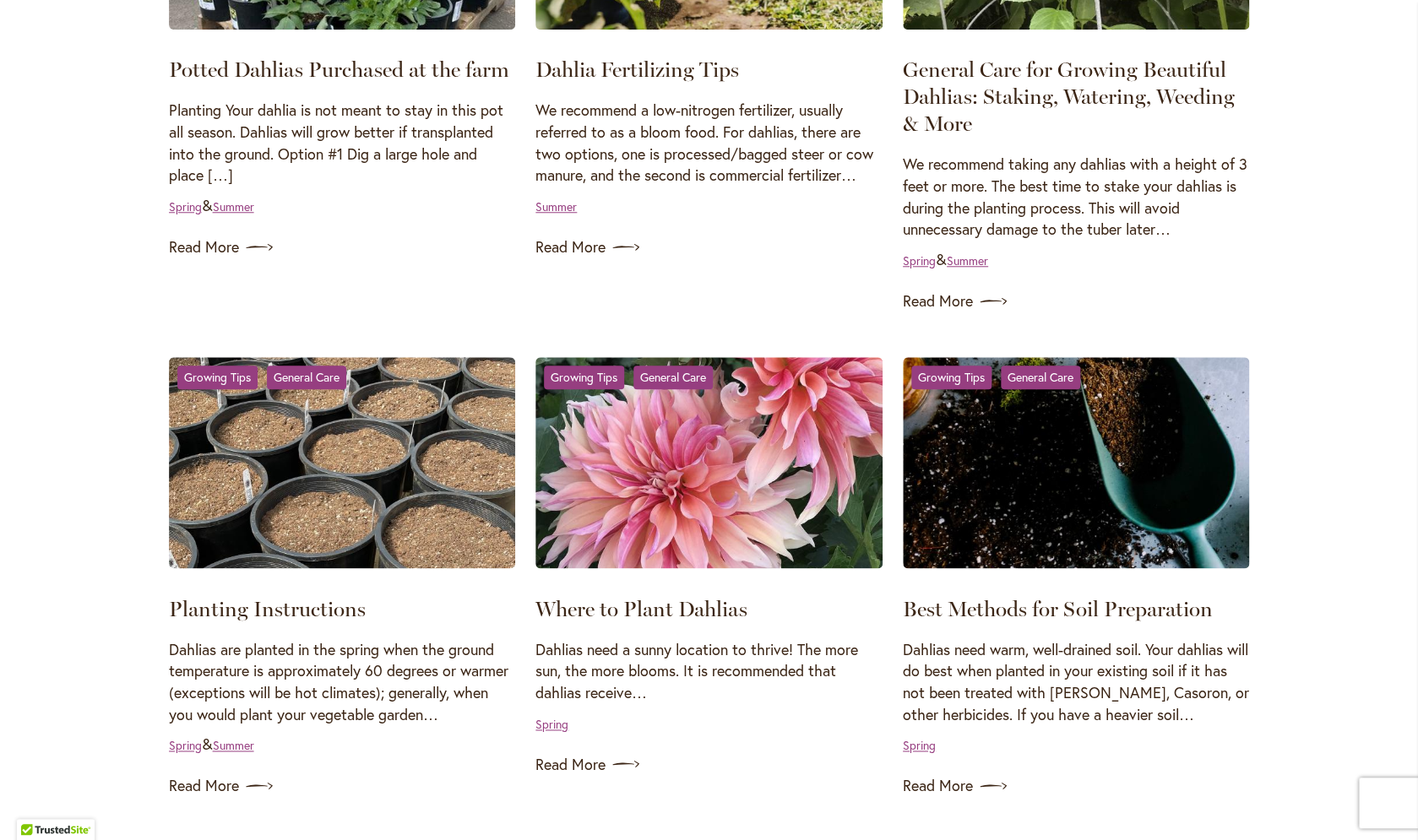
scroll to position [555, 0]
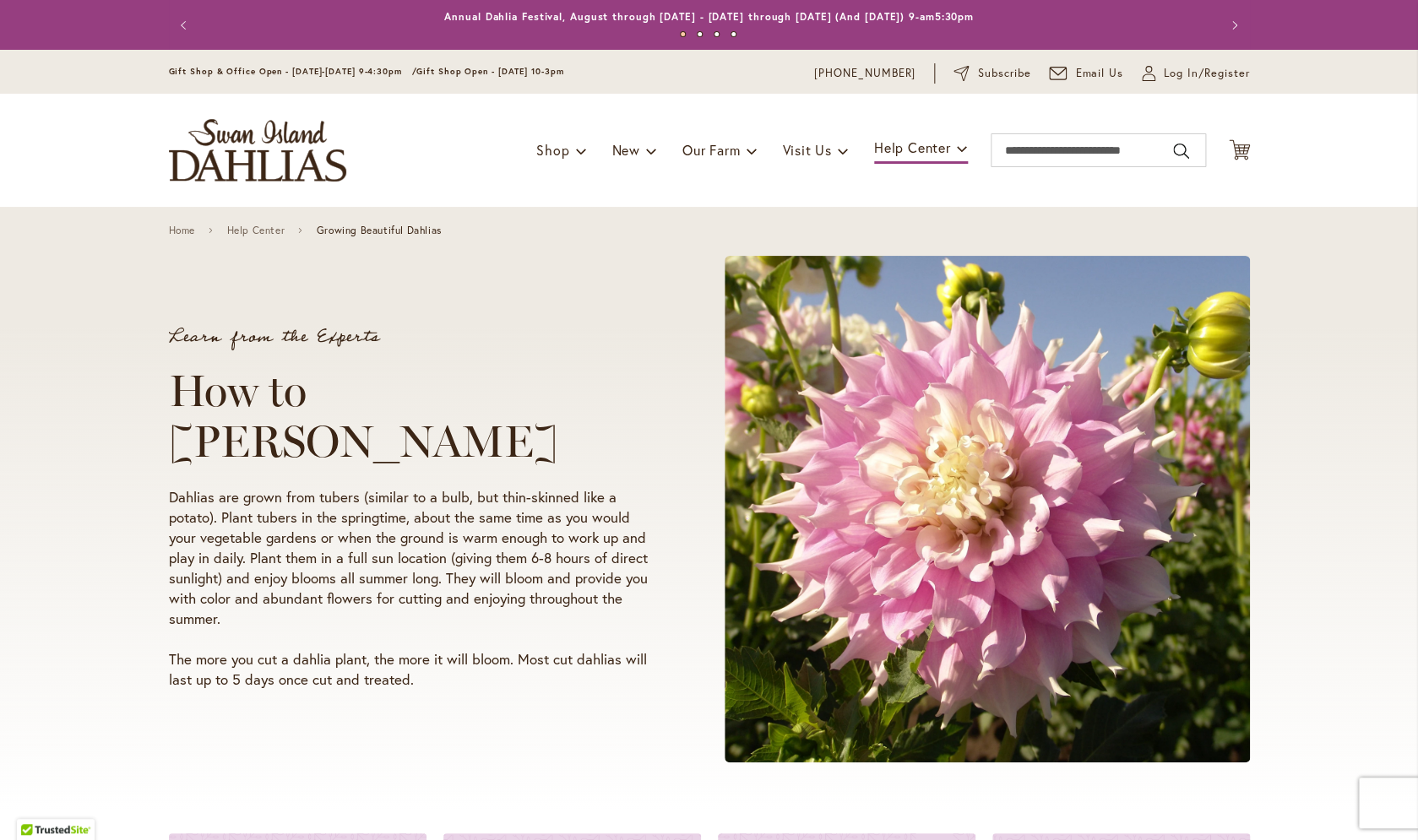
scroll to position [803, 0]
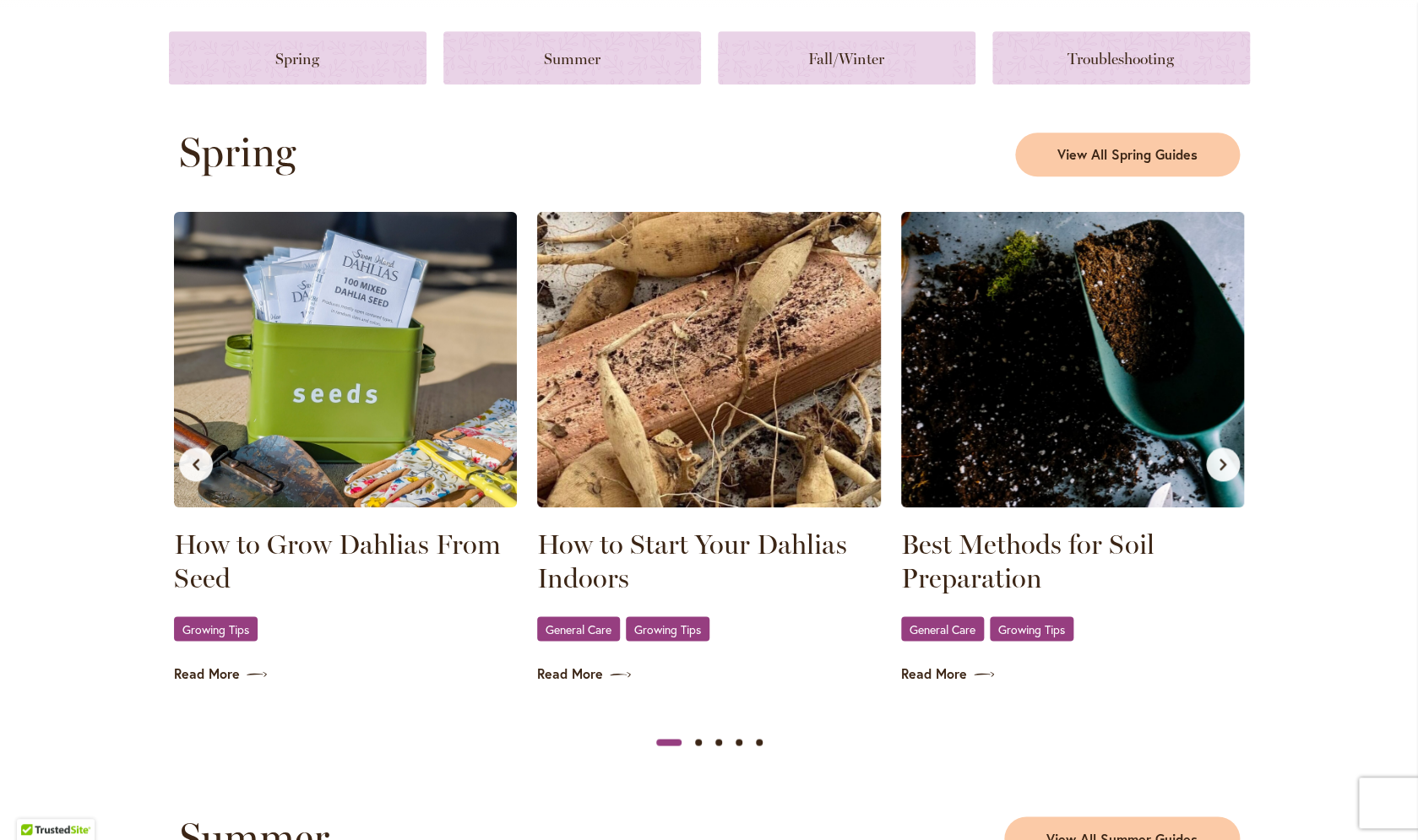
click at [697, 295] on img at bounding box center [709, 359] width 343 height 295
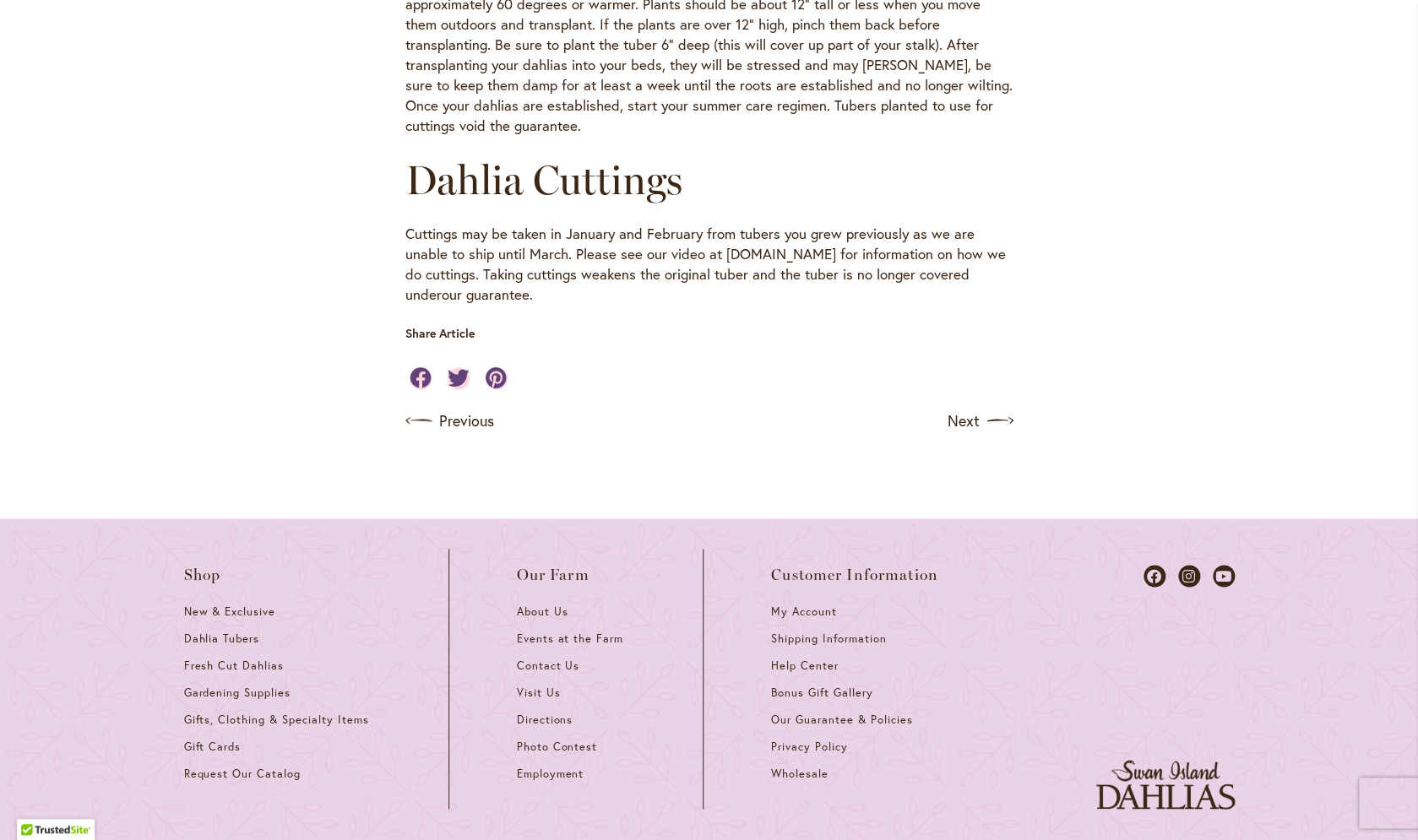
scroll to position [1003, 0]
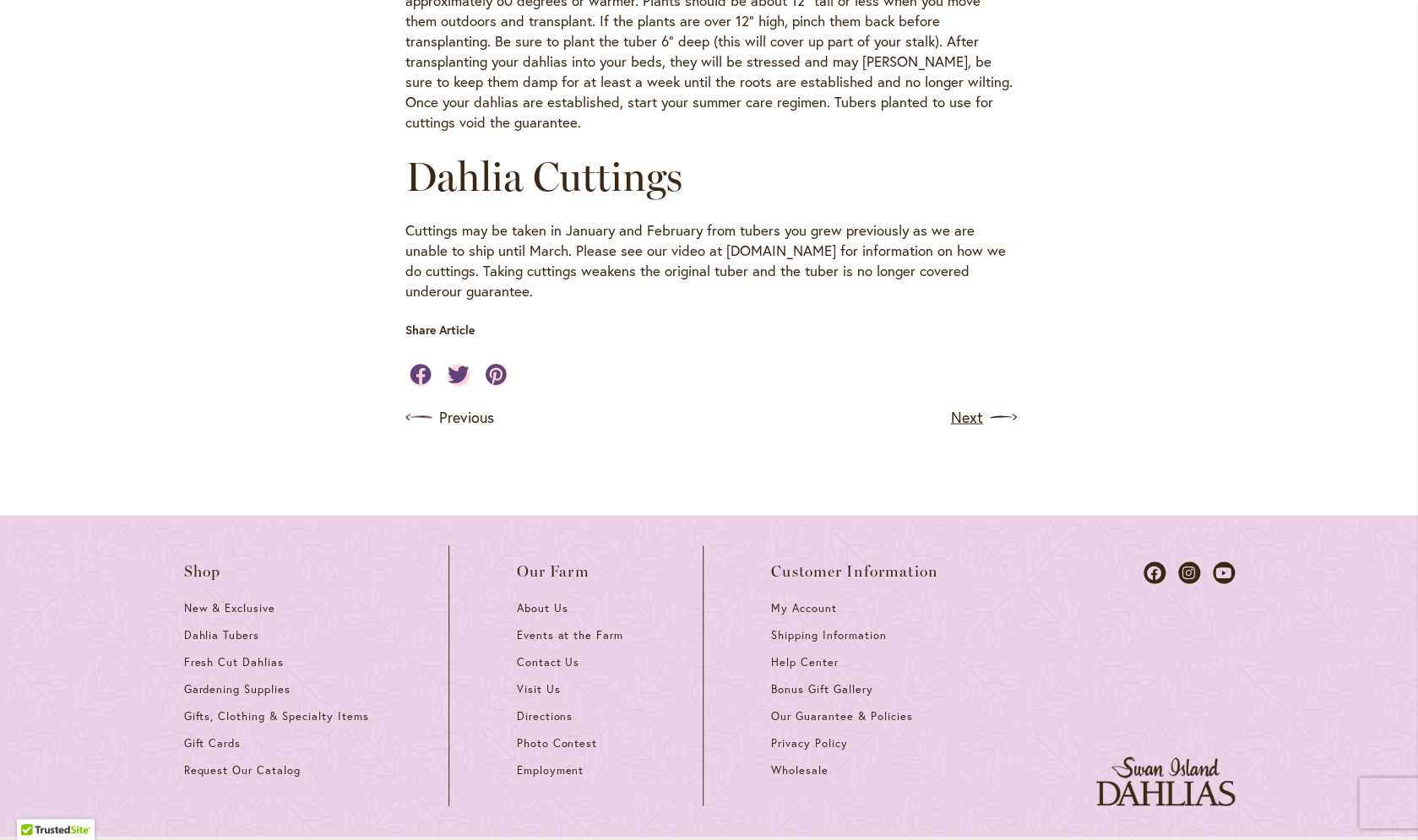
click at [961, 430] on link "Next" at bounding box center [982, 417] width 63 height 27
